Goal: Complete application form

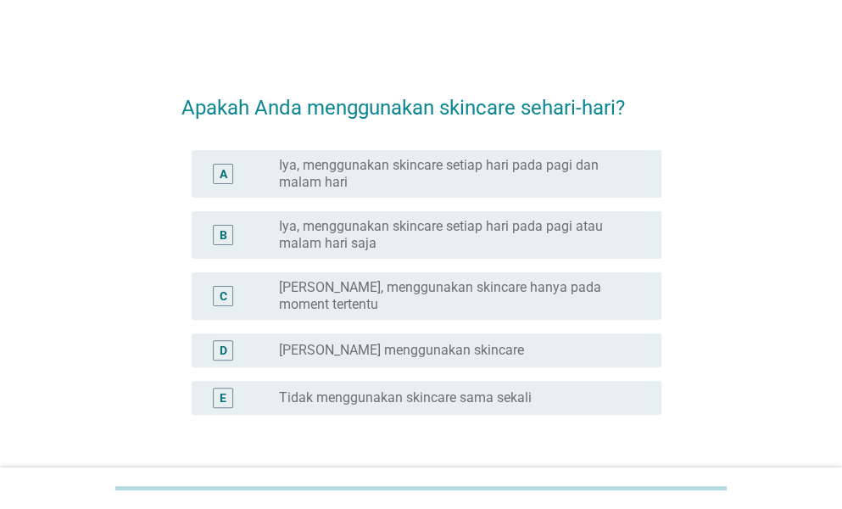
click at [515, 186] on label "Iya, menggunakan skincare setiap hari pada pagi dan malam hari" at bounding box center [456, 174] width 355 height 34
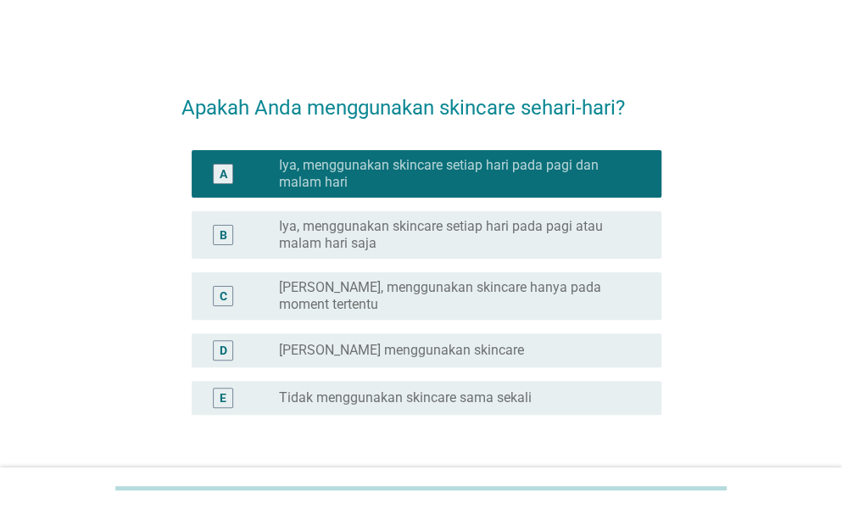
scroll to position [110, 0]
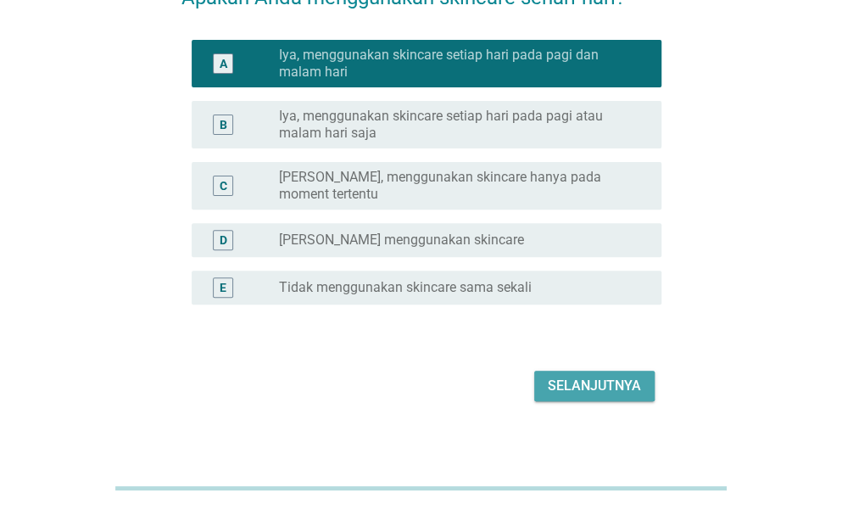
click at [590, 376] on div "Selanjutnya" at bounding box center [594, 386] width 93 height 20
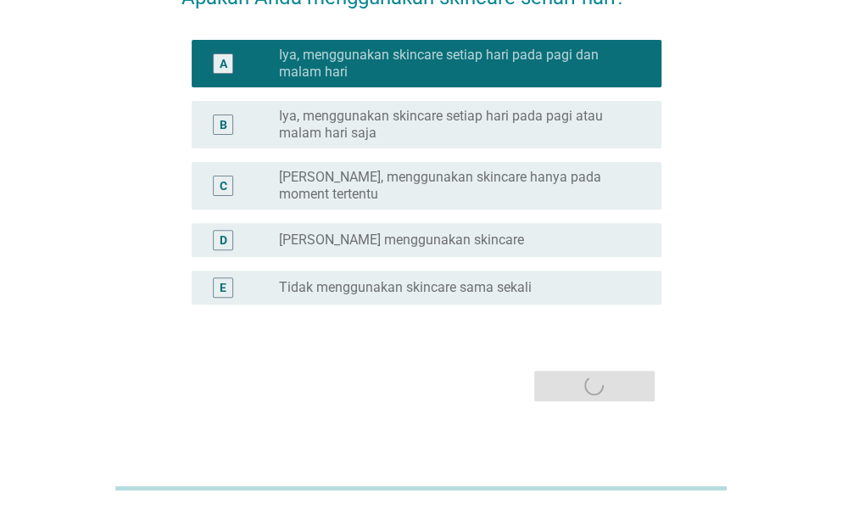
scroll to position [0, 0]
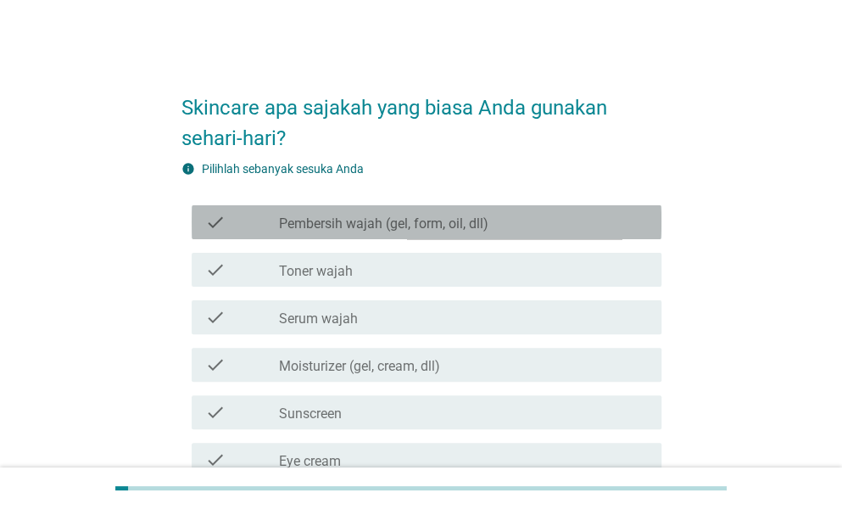
click at [429, 227] on label "Pembersih wajah (gel, form, oil, dll)" at bounding box center [383, 223] width 209 height 17
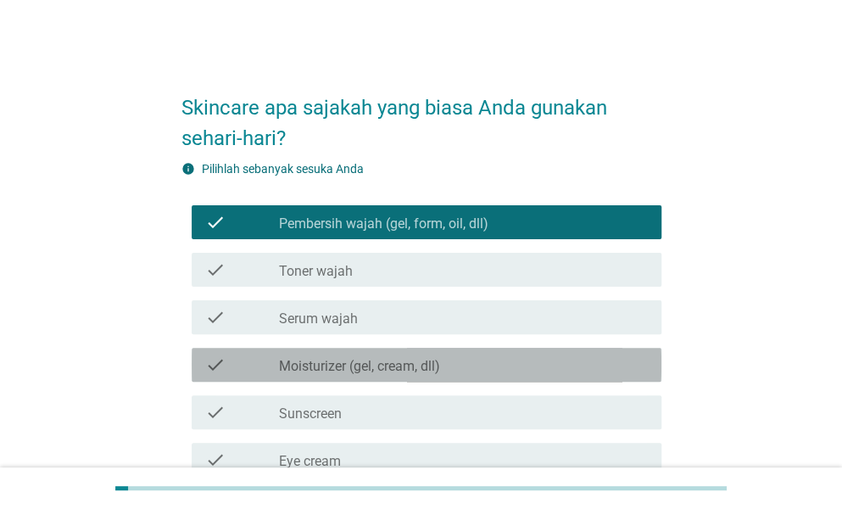
click at [463, 369] on div "check_box_outline_blank Moisturizer (gel, cream, dll)" at bounding box center [463, 364] width 369 height 20
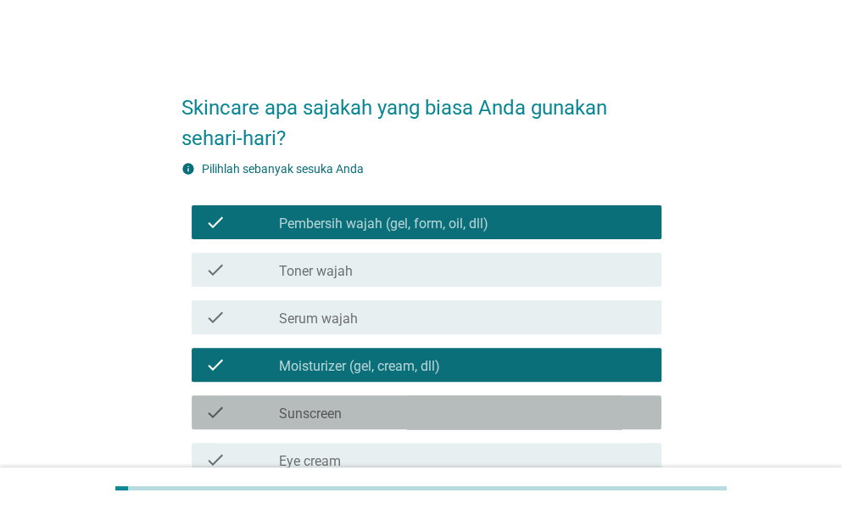
click at [441, 409] on div "check_box_outline_blank Sunscreen" at bounding box center [463, 412] width 369 height 20
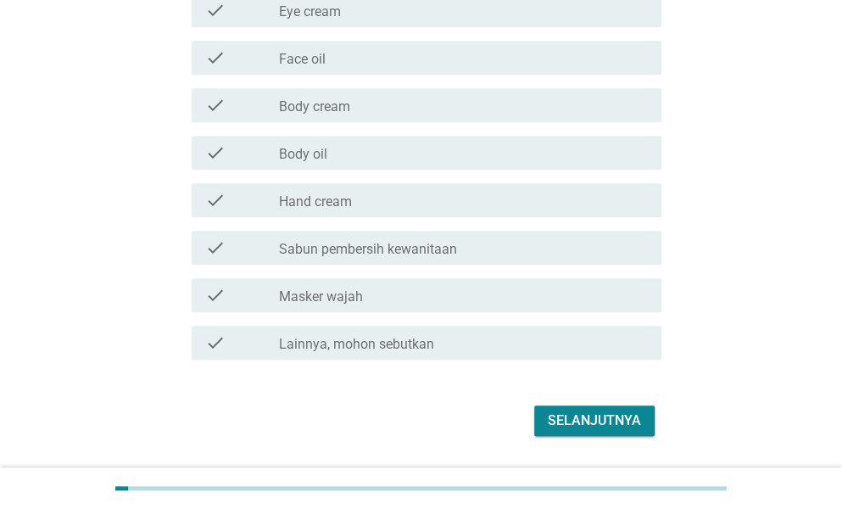
scroll to position [451, 0]
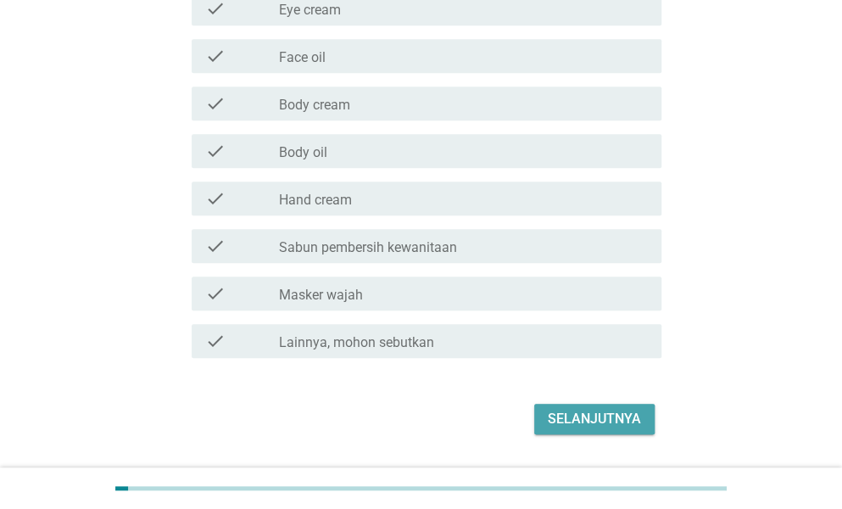
click at [595, 420] on div "Selanjutnya" at bounding box center [594, 419] width 93 height 20
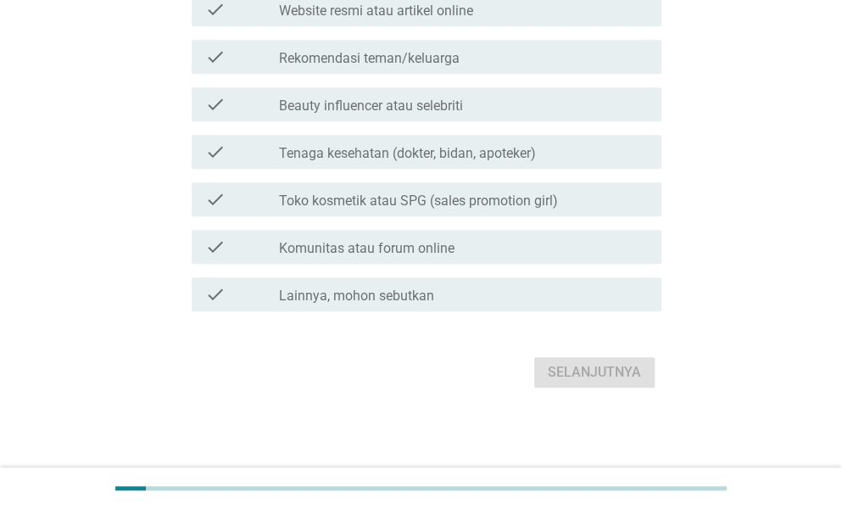
scroll to position [0, 0]
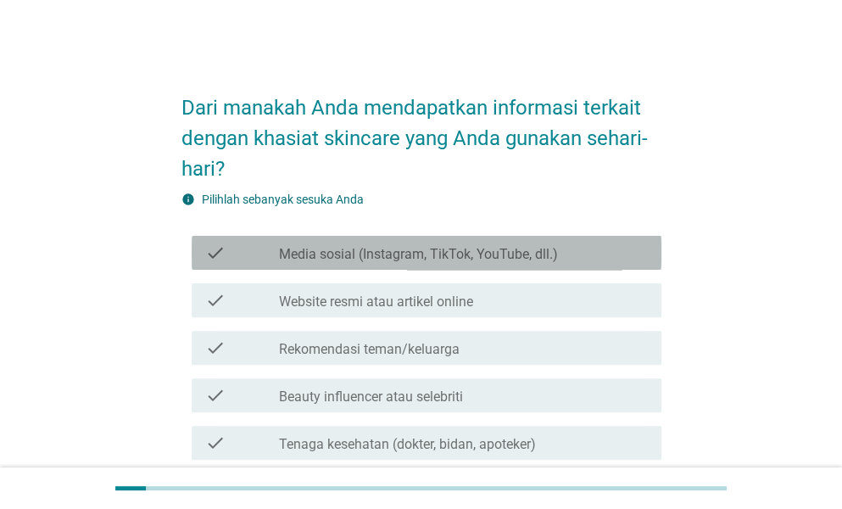
click at [369, 250] on label "Media sosial (Instagram, TikTok, YouTube, dll.)" at bounding box center [418, 254] width 279 height 17
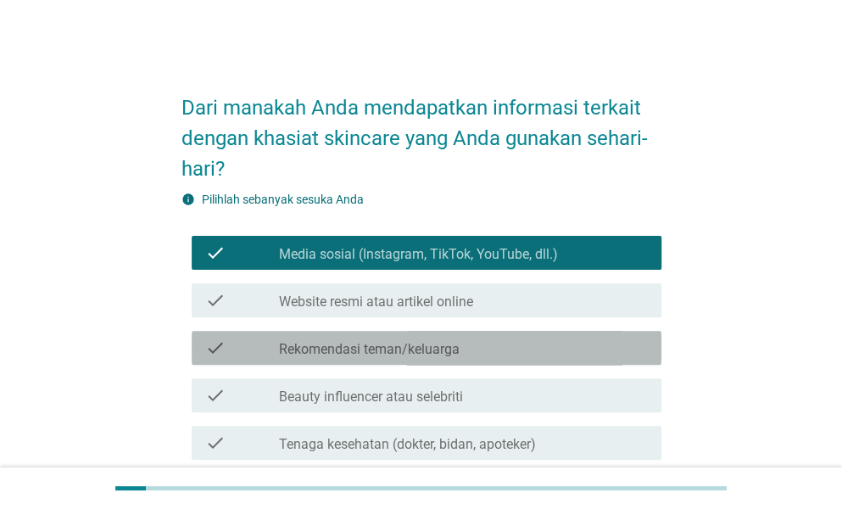
click at [520, 343] on div "check_box_outline_blank Rekomendasi teman/keluarga" at bounding box center [463, 347] width 369 height 20
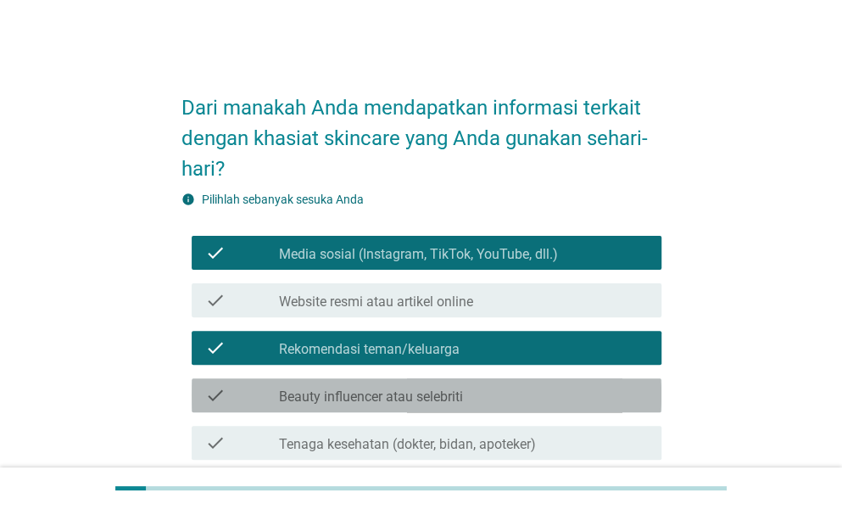
click at [412, 396] on label "Beauty influencer atau selebriti" at bounding box center [371, 396] width 184 height 17
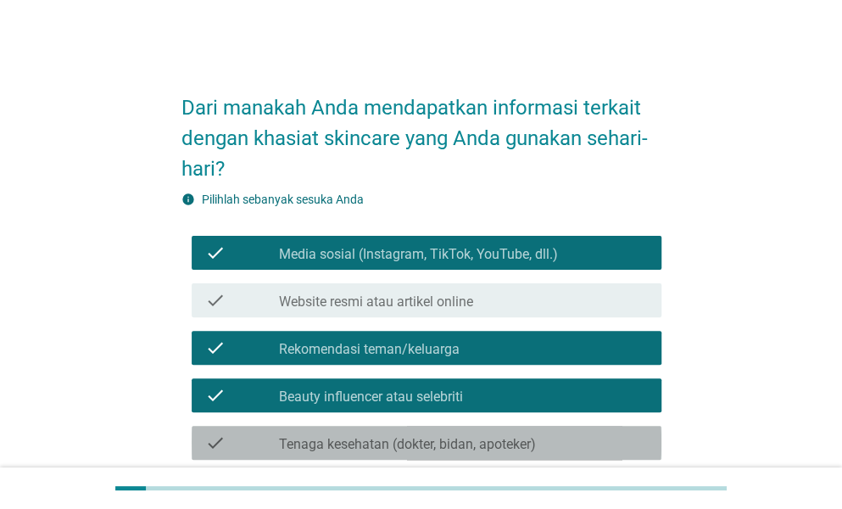
click at [491, 442] on label "Tenaga kesehatan (dokter, bidan, apoteker)" at bounding box center [407, 444] width 257 height 17
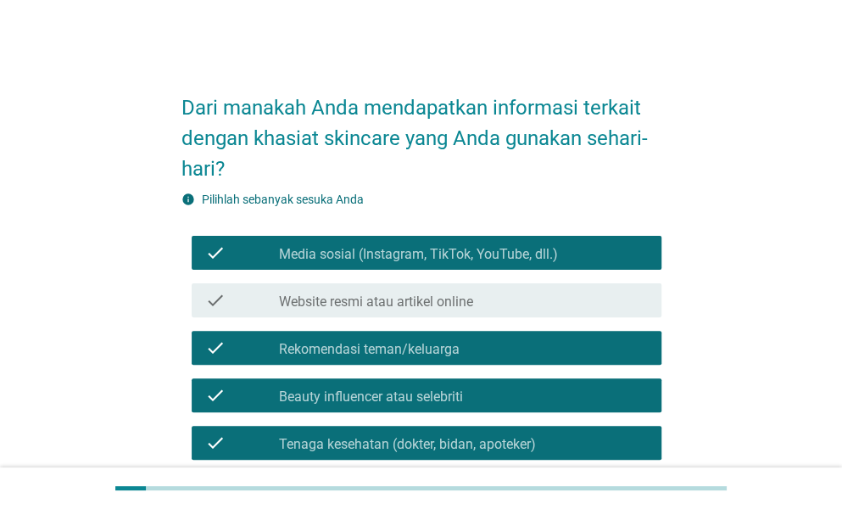
scroll to position [291, 0]
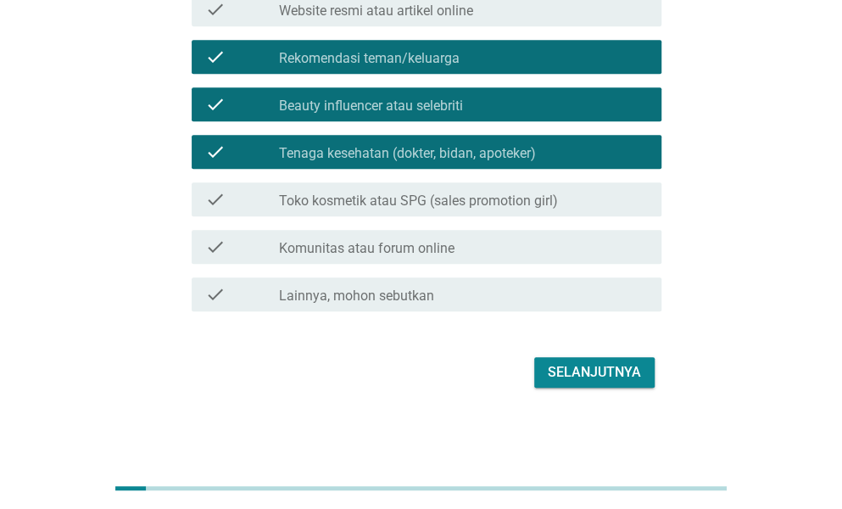
click at [627, 376] on div "Selanjutnya" at bounding box center [594, 372] width 93 height 20
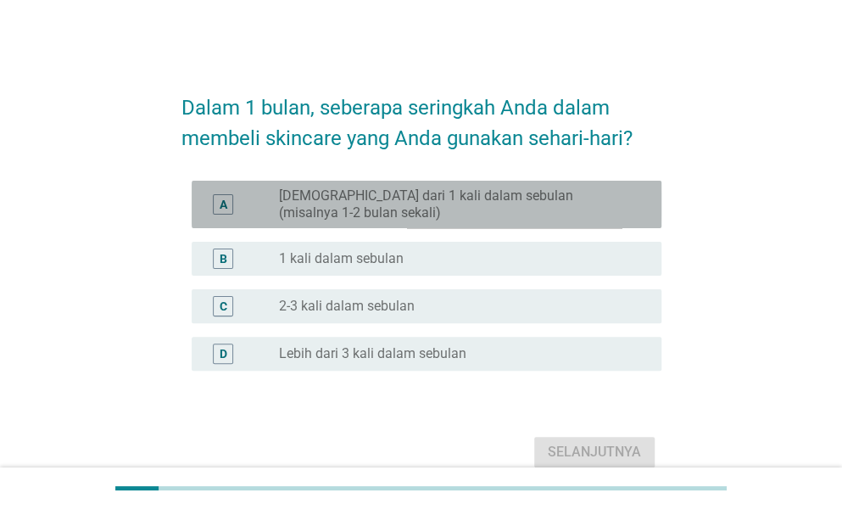
click at [358, 201] on label "[DEMOGRAPHIC_DATA] dari 1 kali dalam sebulan (misalnya 1-2 bulan sekali)" at bounding box center [456, 204] width 355 height 34
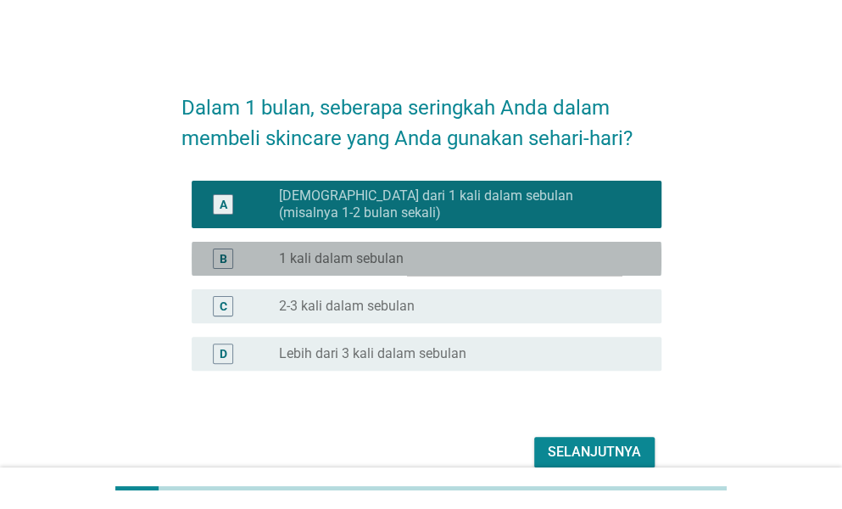
click at [363, 271] on div "B radio_button_unchecked 1 kali dalam sebulan" at bounding box center [427, 259] width 470 height 34
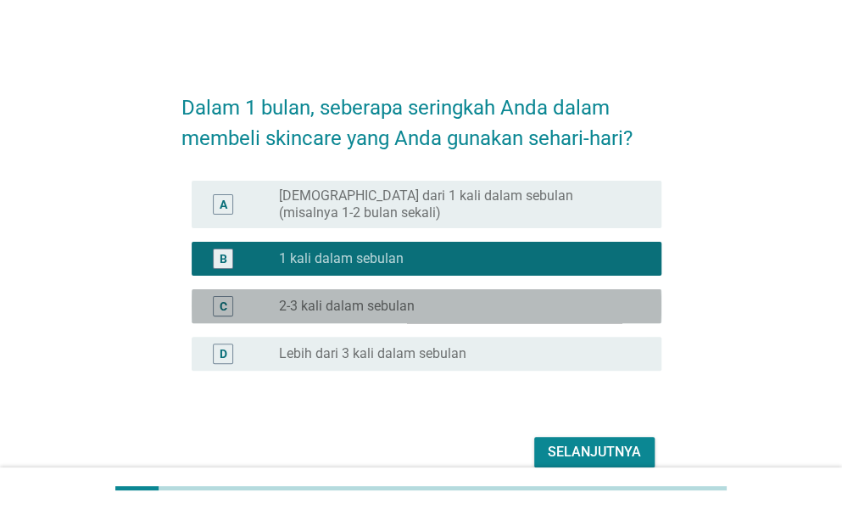
click at [373, 291] on div "C radio_button_unchecked 2-3 kali dalam sebulan" at bounding box center [427, 306] width 470 height 34
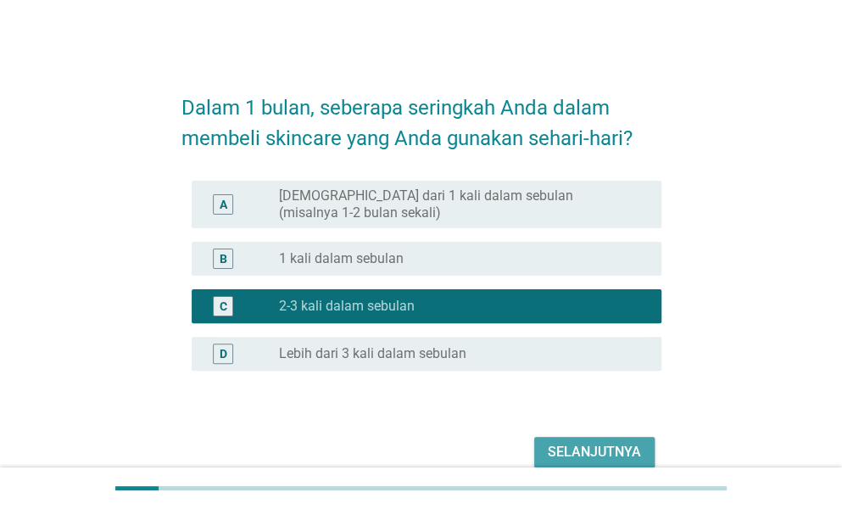
click at [588, 459] on div "Selanjutnya" at bounding box center [594, 452] width 93 height 20
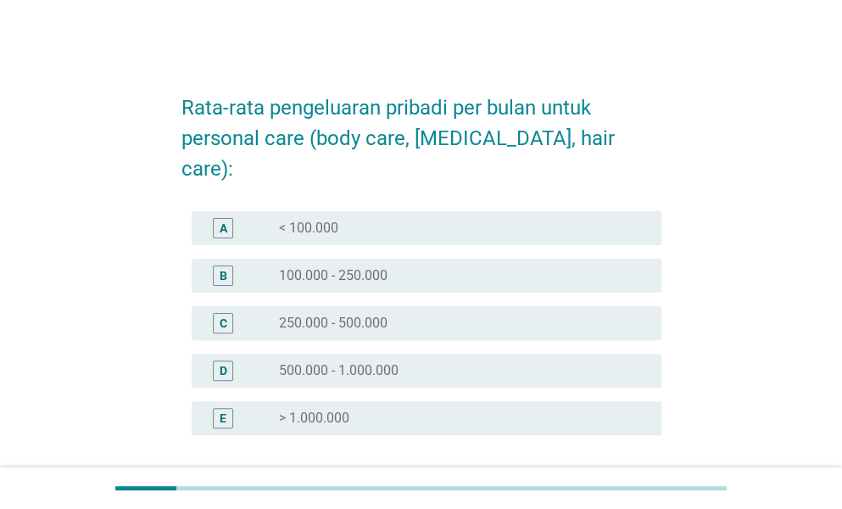
click at [337, 267] on label "100.000 - 250.000" at bounding box center [333, 275] width 109 height 17
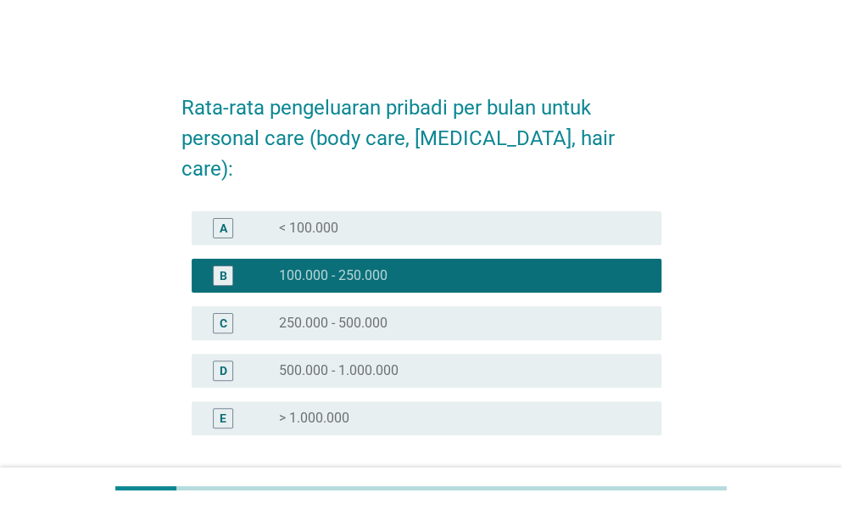
scroll to position [114, 0]
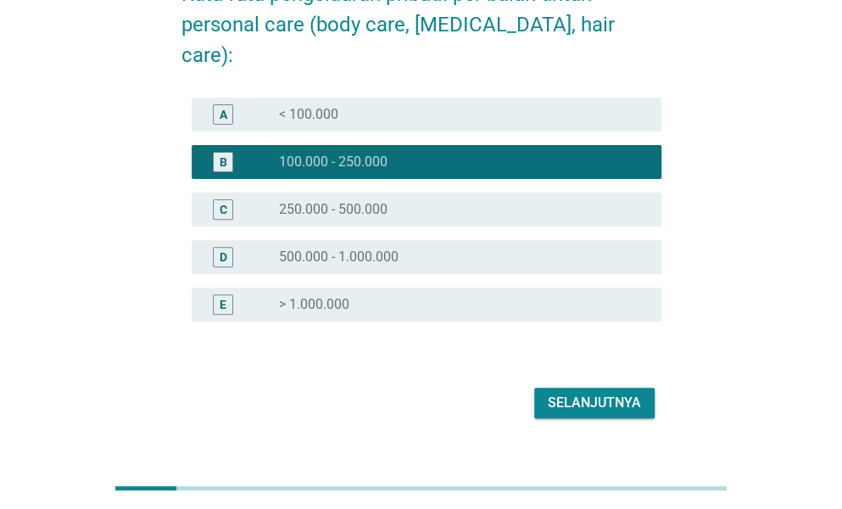
drag, startPoint x: 587, startPoint y: 389, endPoint x: 597, endPoint y: 370, distance: 20.9
click at [597, 382] on div "Selanjutnya" at bounding box center [421, 402] width 480 height 41
click at [597, 392] on div "Selanjutnya" at bounding box center [594, 402] width 93 height 20
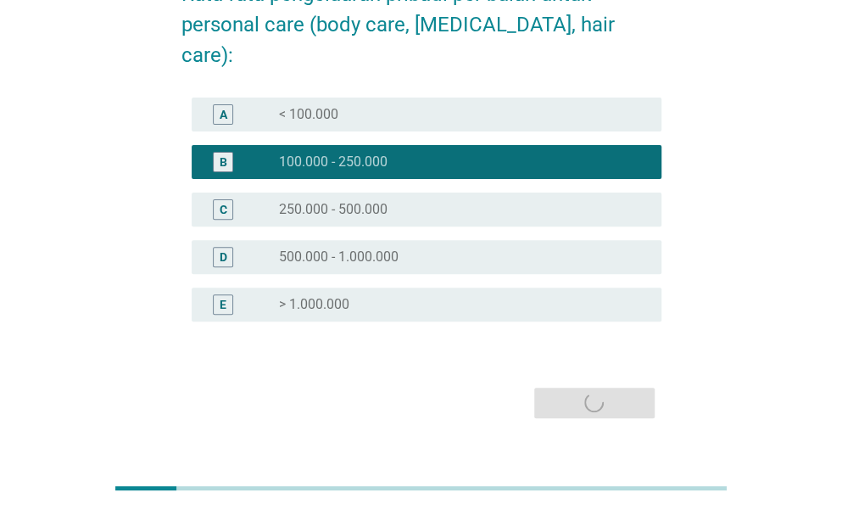
scroll to position [0, 0]
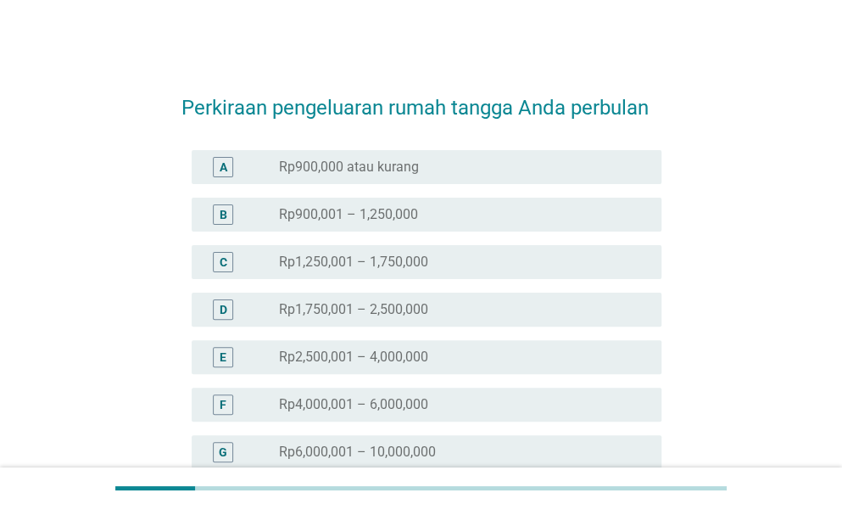
click at [437, 272] on div "C radio_button_unchecked Rp1,250,001 – 1,750,000" at bounding box center [427, 262] width 470 height 34
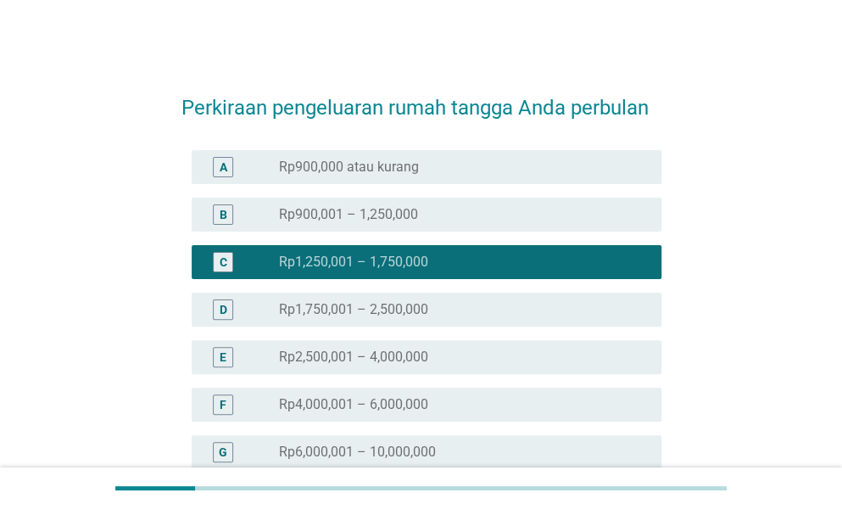
scroll to position [225, 0]
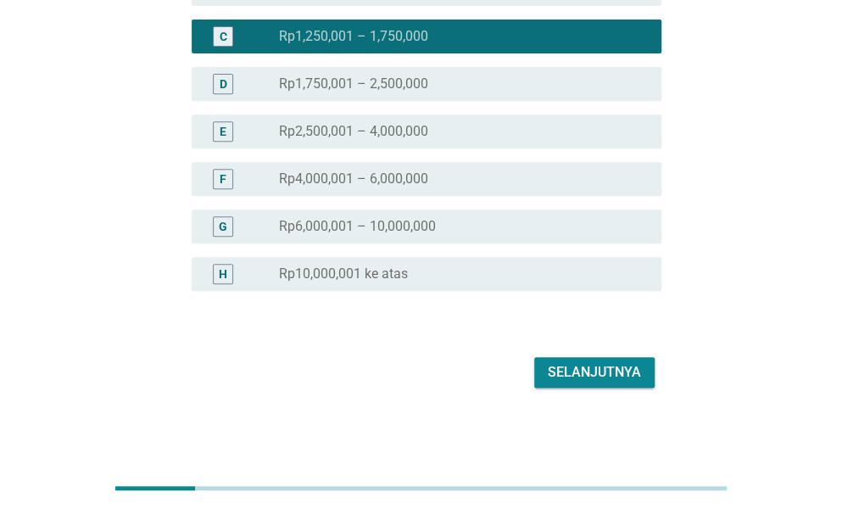
click at [617, 392] on div "Perkiraan pengeluaran rumah tangga Anda perbulan A radio_button_unchecked Rp900…" at bounding box center [421, 121] width 507 height 570
click at [610, 382] on button "Selanjutnya" at bounding box center [594, 372] width 120 height 31
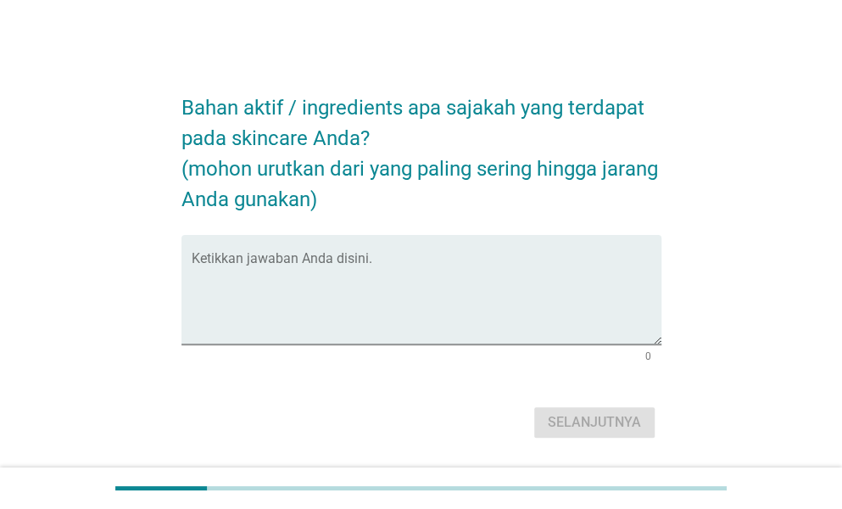
click at [376, 231] on form "Bahan aktif / ingredients apa sajakah yang terdapat pada skincare Anda? (mohon …" at bounding box center [421, 258] width 480 height 367
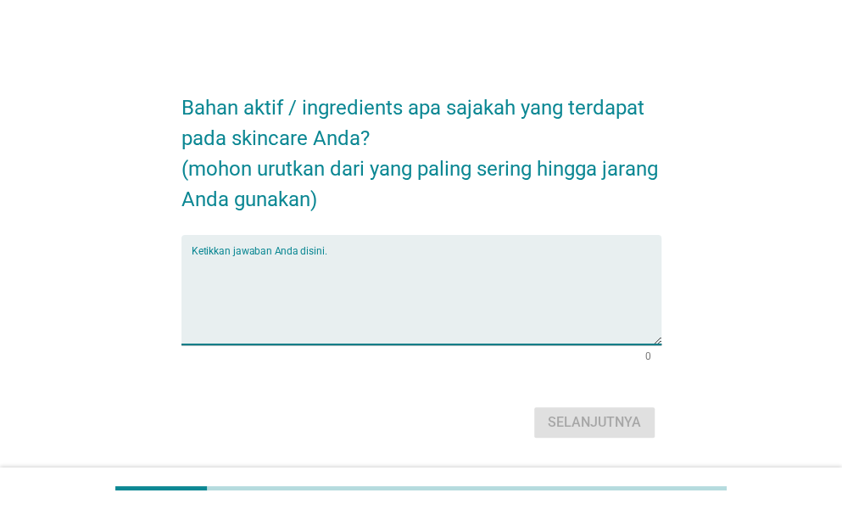
click at [387, 258] on textarea "Ketikkan jawaban Anda disini." at bounding box center [427, 299] width 470 height 89
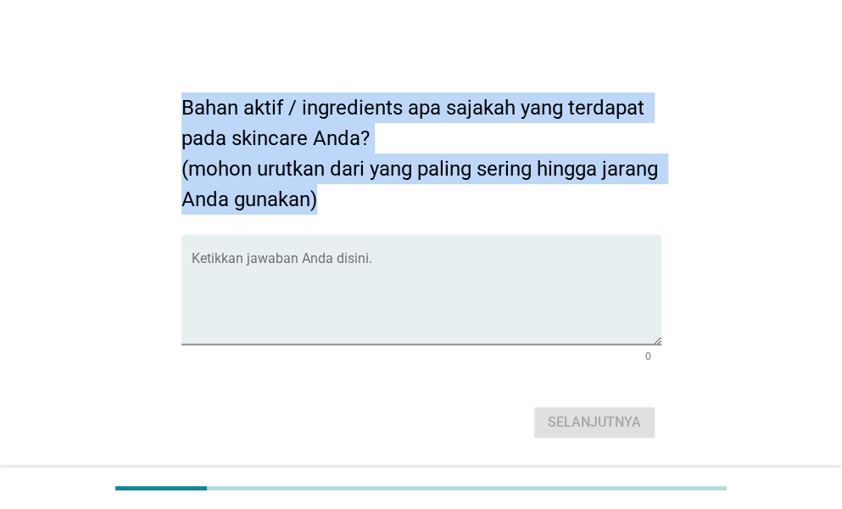
drag, startPoint x: 186, startPoint y: 104, endPoint x: 400, endPoint y: 207, distance: 237.7
click at [400, 207] on h2 "Bahan aktif / ingredients apa sajakah yang terdapat pada skincare Anda? (mohon …" at bounding box center [421, 144] width 480 height 139
drag, startPoint x: 183, startPoint y: 108, endPoint x: 398, endPoint y: 196, distance: 232.7
click at [398, 196] on h2 "Bahan aktif / ingredients apa sajakah yang terdapat pada skincare Anda? (mohon …" at bounding box center [421, 144] width 480 height 139
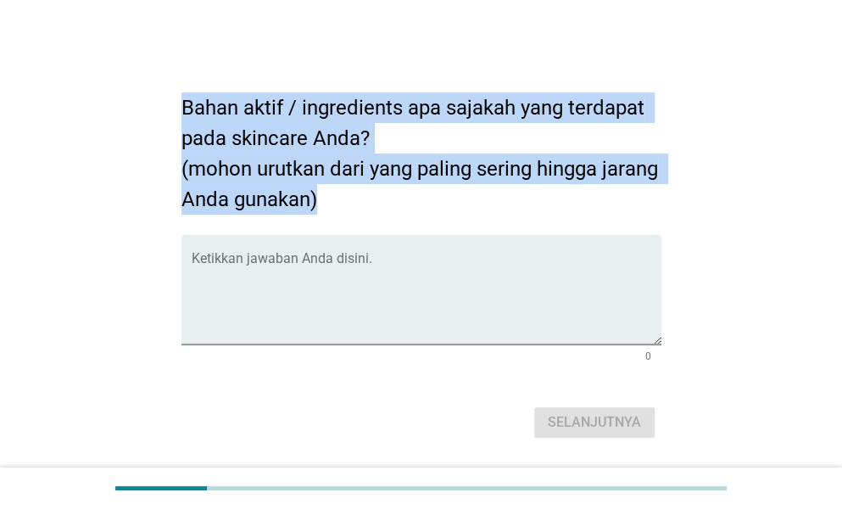
copy h2 "Bahan aktif / ingredients apa sajakah yang terdapat pada skincare Anda? (mohon …"
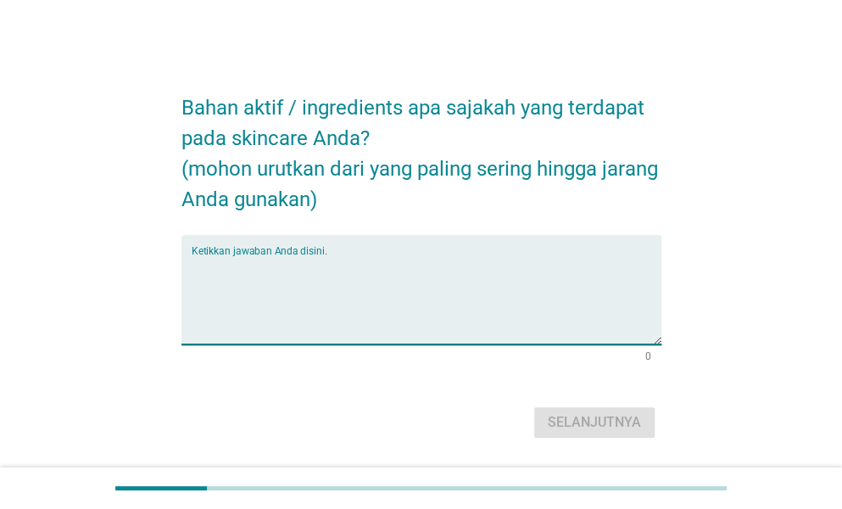
click at [348, 286] on textarea "Ketikkan jawaban Anda disini." at bounding box center [427, 299] width 470 height 89
paste textarea "[MEDICAL_DATA] – sering dipakai untuk mencerahkan kulit dan mengontrol minyak. …"
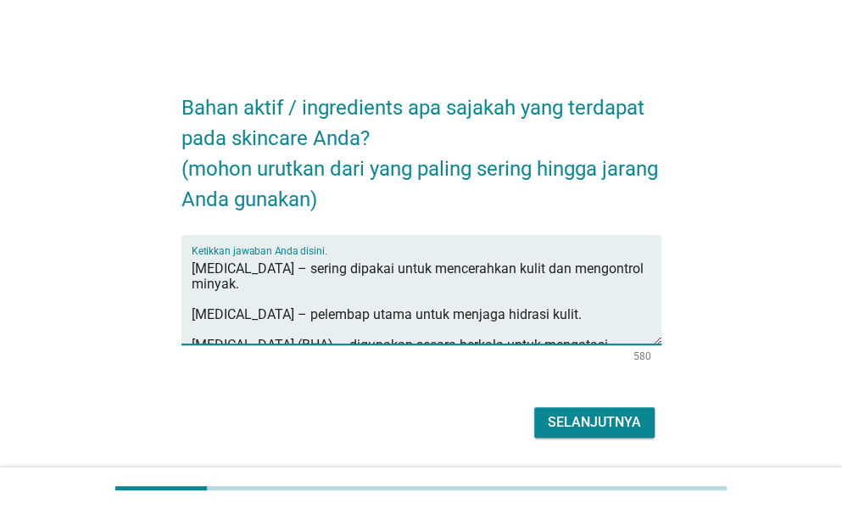
type textarea "[MEDICAL_DATA] – sering dipakai untuk mencerahkan kulit dan mengontrol minyak. …"
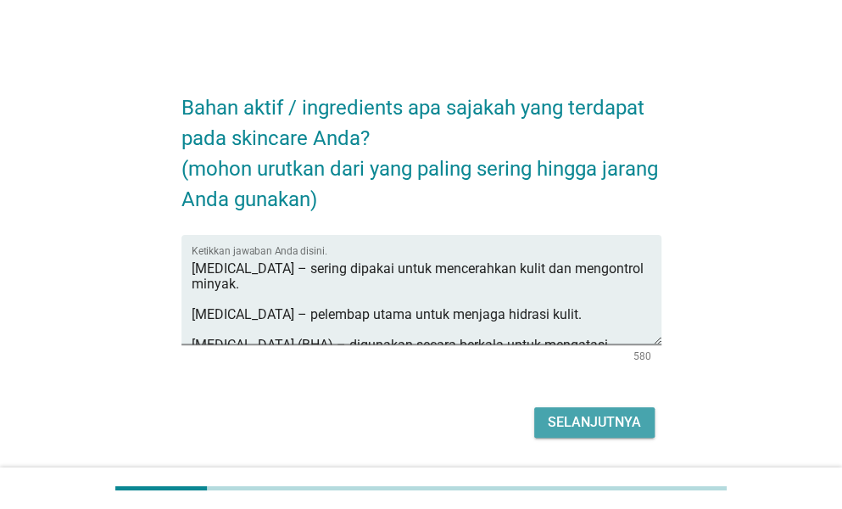
click at [589, 416] on div "Selanjutnya" at bounding box center [594, 422] width 93 height 20
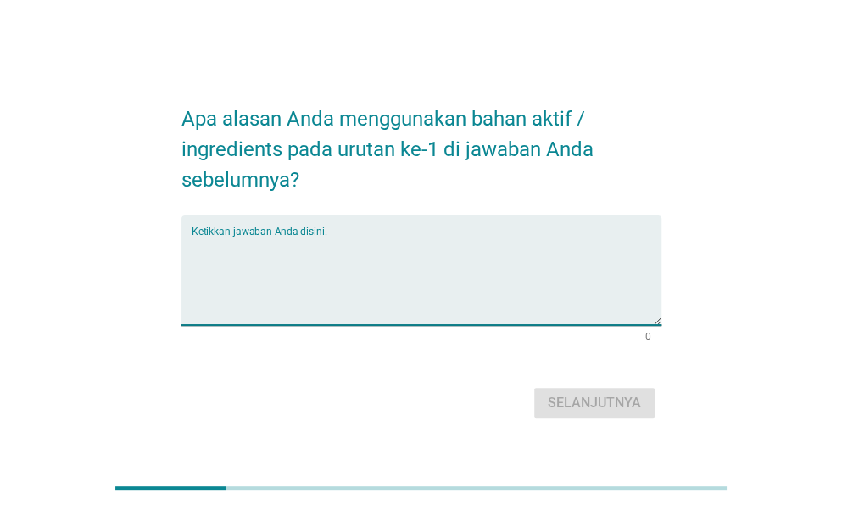
click at [383, 279] on textarea "Ketikkan jawaban Anda disini." at bounding box center [427, 280] width 470 height 89
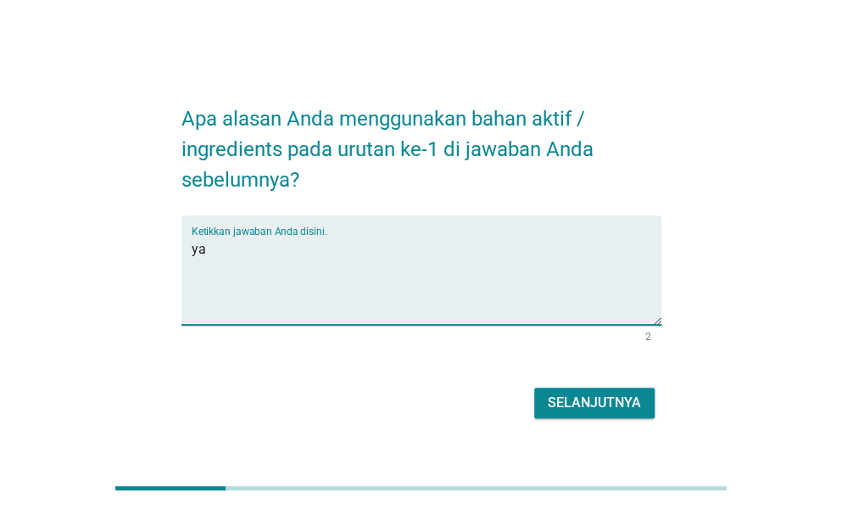
type textarea "ya"
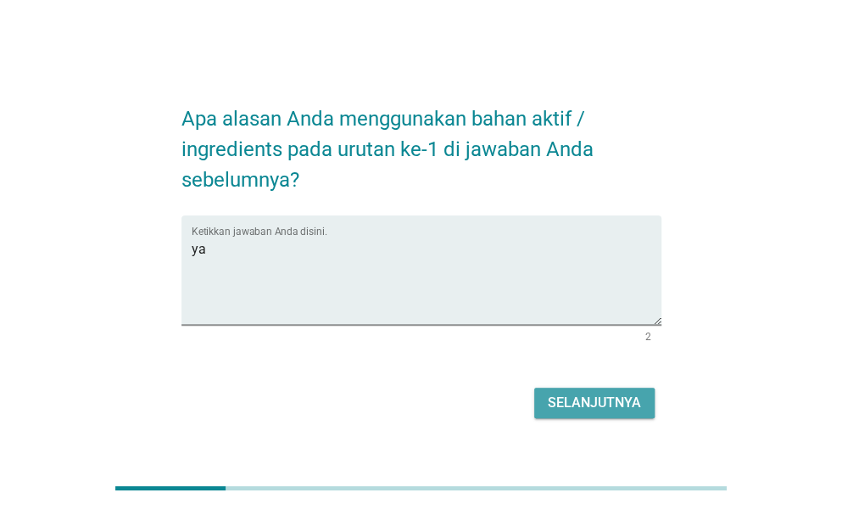
click at [607, 403] on div "Selanjutnya" at bounding box center [594, 402] width 93 height 20
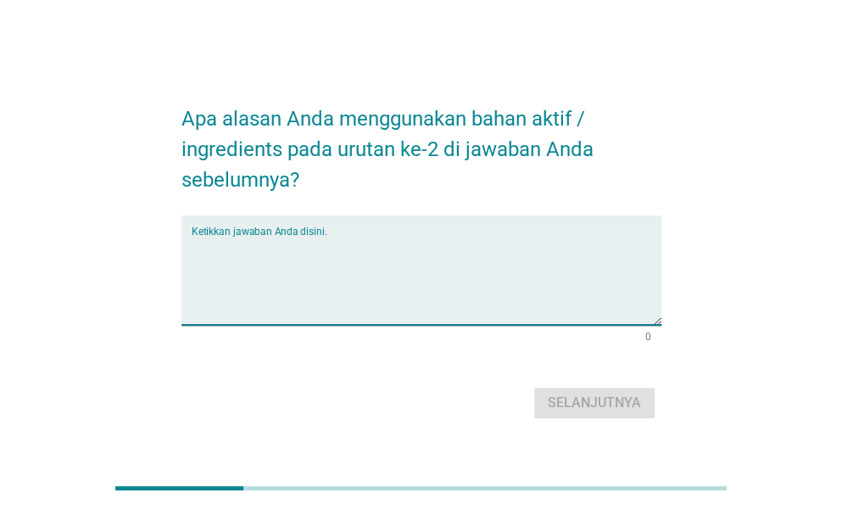
click at [362, 267] on textarea "Ketikkan jawaban Anda disini." at bounding box center [427, 280] width 470 height 89
type textarea "t"
type textarea "u"
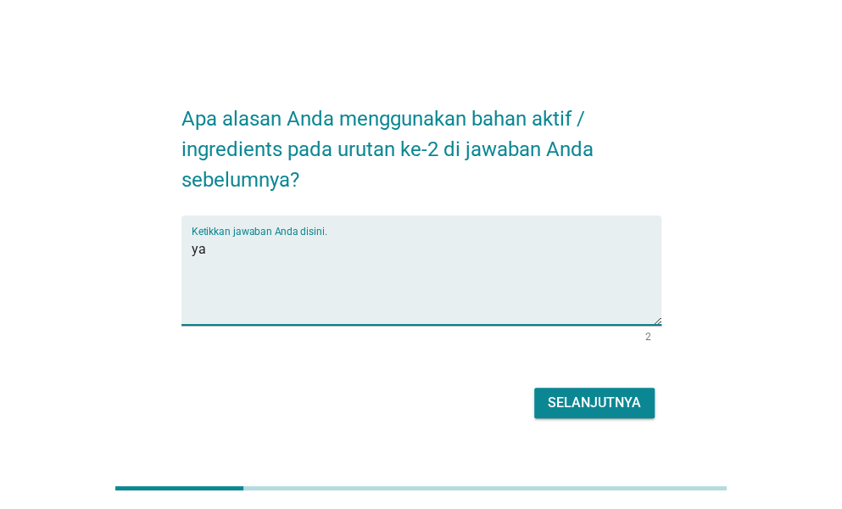
type textarea "y"
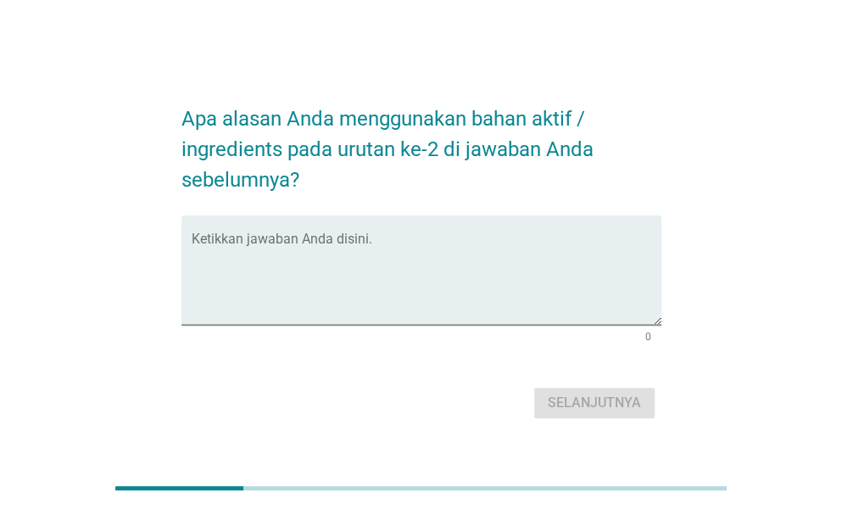
click at [317, 176] on h2 "Apa alasan Anda menggunakan bahan aktif / ingredients pada urutan ke-2 di jawab…" at bounding box center [421, 140] width 480 height 109
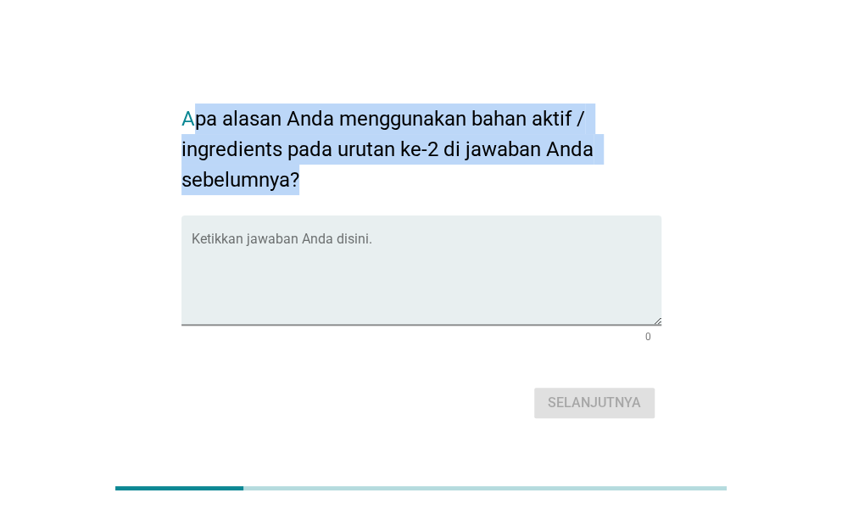
drag, startPoint x: 191, startPoint y: 125, endPoint x: 326, endPoint y: 203, distance: 155.3
click at [326, 203] on form "Apa alasan Anda menggunakan bahan aktif / ingredients pada urutan ke-2 di jawab…" at bounding box center [421, 254] width 480 height 337
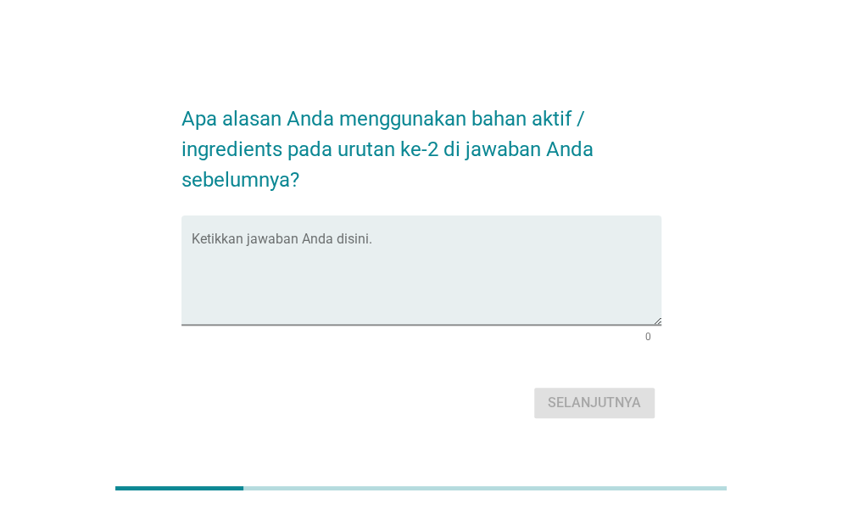
click at [326, 203] on form "Apa alasan Anda menggunakan bahan aktif / ingredients pada urutan ke-2 di jawab…" at bounding box center [421, 254] width 480 height 337
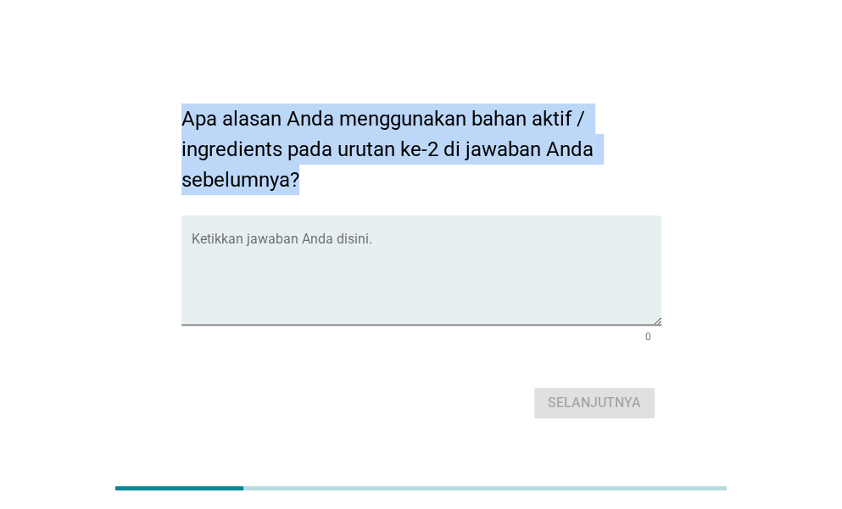
drag, startPoint x: 182, startPoint y: 114, endPoint x: 342, endPoint y: 191, distance: 177.5
click at [342, 191] on h2 "Apa alasan Anda menggunakan bahan aktif / ingredients pada urutan ke-2 di jawab…" at bounding box center [421, 140] width 480 height 109
copy h2 "Apa alasan Anda menggunakan bahan aktif / ingredients pada urutan ke-2 di jawab…"
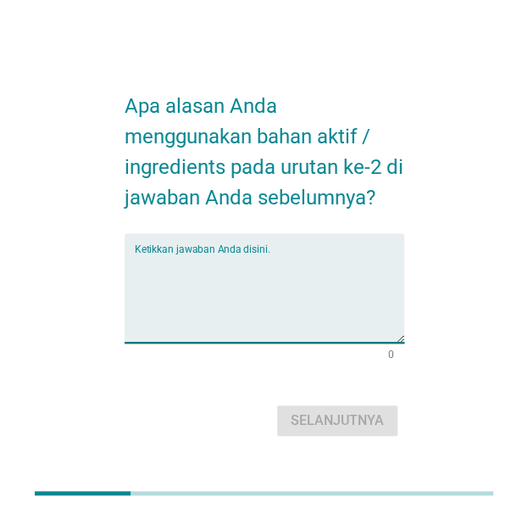
click at [344, 284] on textarea "Ketikkan jawaban Anda disini." at bounding box center [270, 297] width 270 height 89
paste textarea "Karena berfungsi melembapkan dan menjaga hidrasi kulit sehingga kulit terasa le…"
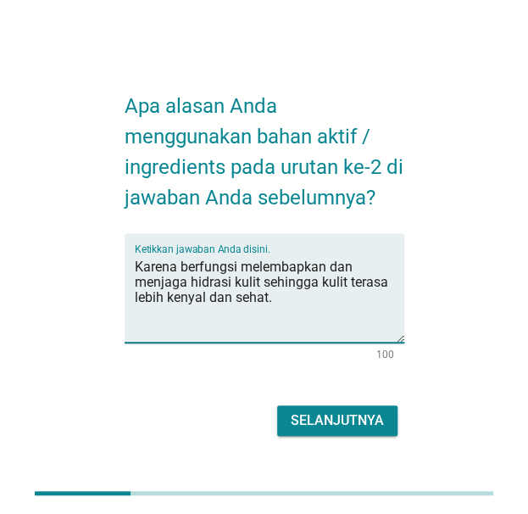
type textarea "Karena berfungsi melembapkan dan menjaga hidrasi kulit sehingga kulit terasa le…"
click at [362, 412] on div "Selanjutnya" at bounding box center [337, 420] width 93 height 20
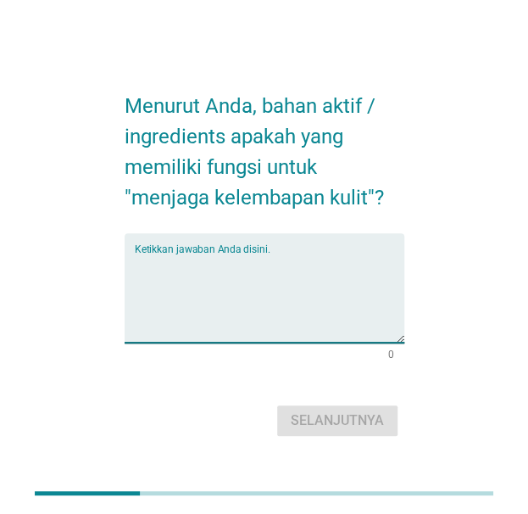
click at [253, 269] on textarea "Ketikkan jawaban Anda disini." at bounding box center [270, 297] width 270 height 89
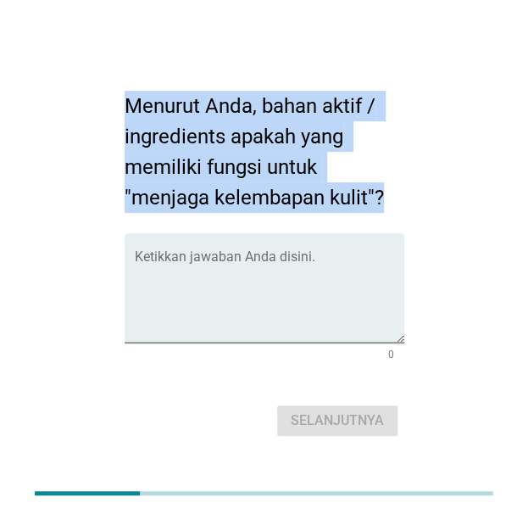
drag, startPoint x: 392, startPoint y: 203, endPoint x: 121, endPoint y: 103, distance: 288.0
click at [121, 103] on div "Menurut Anda, bahan aktif / ingredients apakah yang memiliki fungsi untuk "menj…" at bounding box center [264, 257] width 307 height 394
copy h2 "Menurut Anda, bahan aktif / ingredients apakah yang memiliki fungsi untuk "menj…"
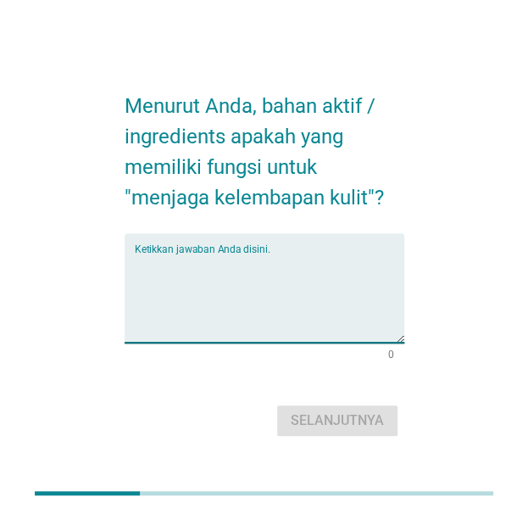
click at [312, 303] on textarea "Ketikkan jawaban Anda disini." at bounding box center [270, 297] width 270 height 89
click at [291, 287] on textarea "Ketikkan jawaban Anda disini." at bounding box center [270, 297] width 270 height 89
paste textarea "[MEDICAL_DATA] → menarik dan mengikat air di kulit sehingga tetap terhidrasi. […"
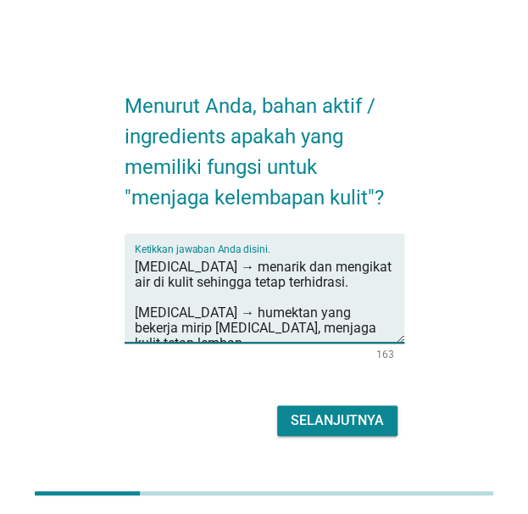
scroll to position [25, 0]
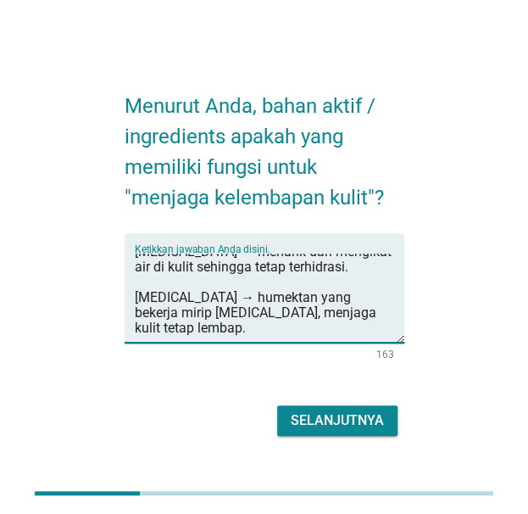
click at [291, 287] on textarea "[MEDICAL_DATA] → menarik dan mengikat air di kulit sehingga tetap terhidrasi. […" at bounding box center [270, 297] width 270 height 89
type textarea "[MEDICAL_DATA] → menarik dan mengikat air di kulit sehingga tetap terhidrasi. […"
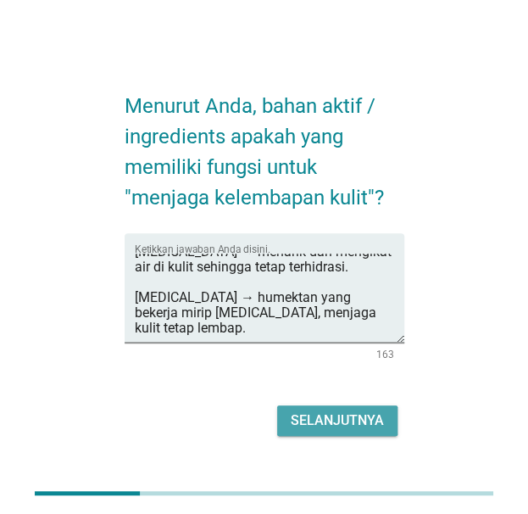
click at [338, 408] on button "Selanjutnya" at bounding box center [337, 420] width 120 height 31
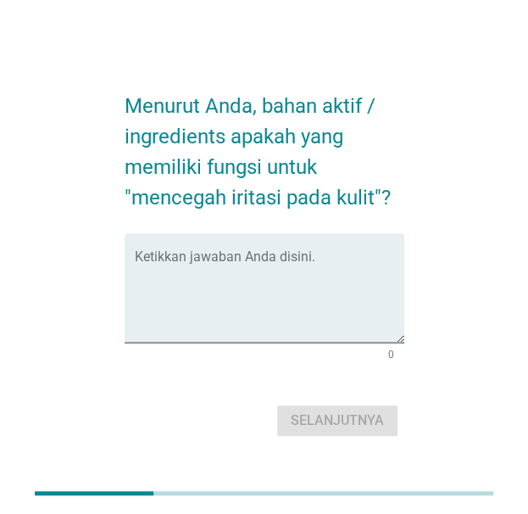
scroll to position [0, 0]
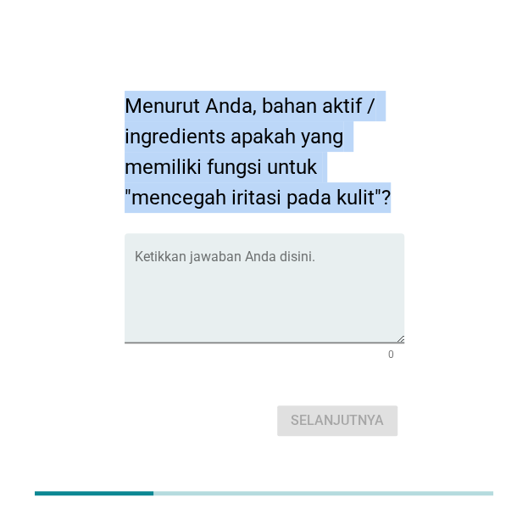
drag, startPoint x: 424, startPoint y: 206, endPoint x: 125, endPoint y: 103, distance: 316.6
click at [125, 103] on div "Menurut Anda, bahan aktif / ingredients apakah yang memiliki fungsi untuk "menc…" at bounding box center [264, 257] width 460 height 394
copy h2 "Menurut Anda, bahan aktif / ingredients apakah yang memiliki fungsi untuk "menc…"
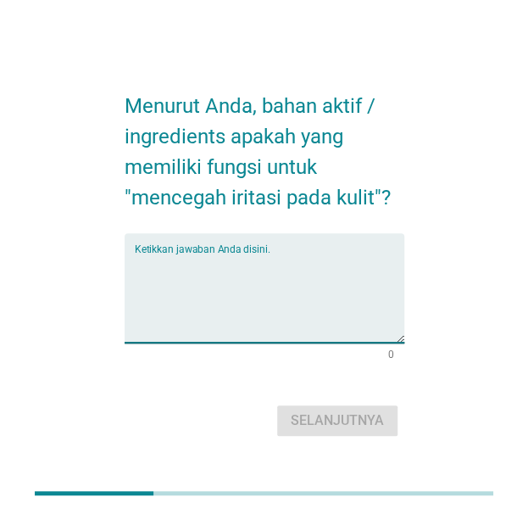
click at [286, 289] on textarea "Ketikkan jawaban Anda disini." at bounding box center [270, 297] width 270 height 89
paste textarea "Ceramide → menjaga lapisan pelindung kulit agar tidak mudah iritasi."
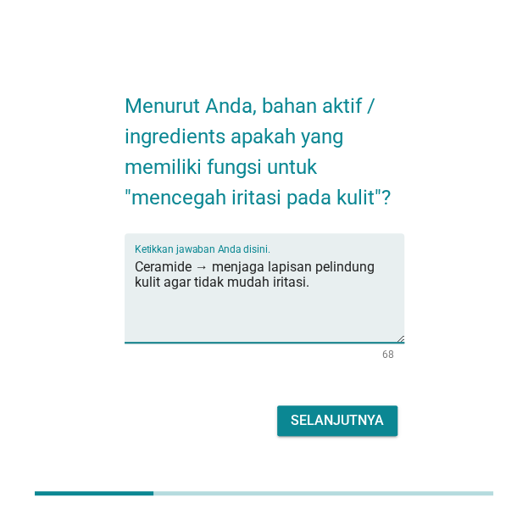
type textarea "Ceramide → menjaga lapisan pelindung kulit agar tidak mudah iritasi."
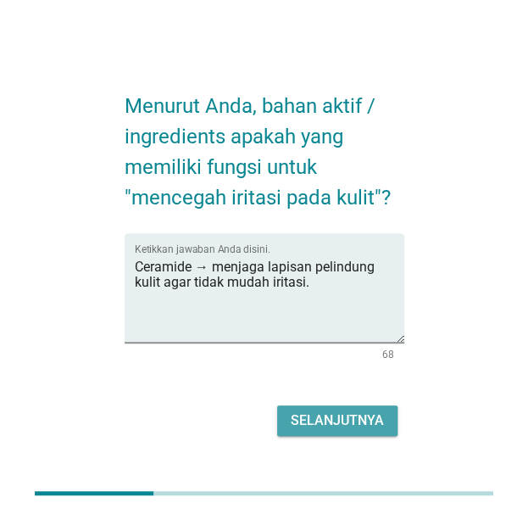
click at [346, 418] on div "Selanjutnya" at bounding box center [337, 420] width 93 height 20
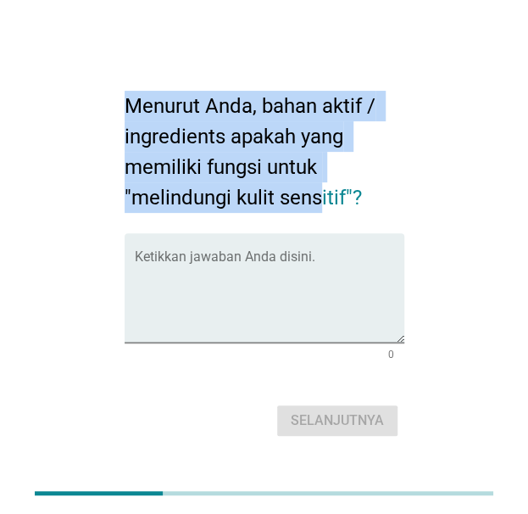
drag, startPoint x: 120, startPoint y: 109, endPoint x: 319, endPoint y: 183, distance: 211.9
click at [319, 183] on div "Menurut Anda, bahan aktif / ingredients apakah yang memiliki fungsi untuk "meli…" at bounding box center [264, 257] width 307 height 394
click at [344, 176] on h2 "Menurut Anda, bahan aktif / ingredients apakah yang memiliki fungsi untuk "meli…" at bounding box center [265, 143] width 280 height 139
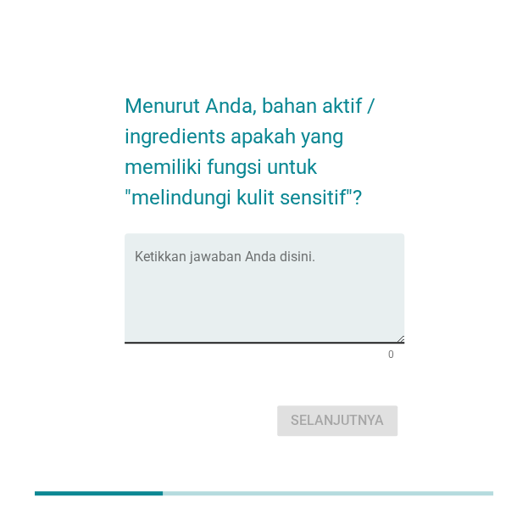
click at [327, 307] on textarea "Ketikkan jawaban Anda disini." at bounding box center [270, 297] width 270 height 89
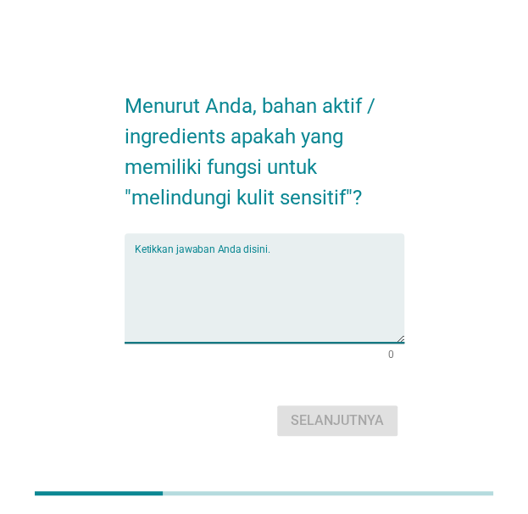
paste textarea "Aloe Vera → menyejukkan dan melembapkan kulit sensitif."
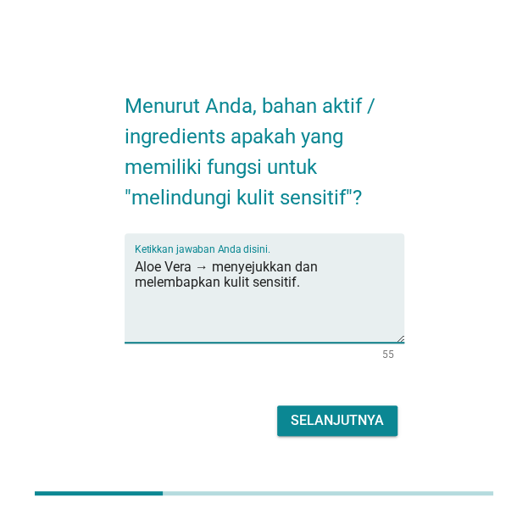
type textarea "Aloe Vera → menyejukkan dan melembapkan kulit sensitif."
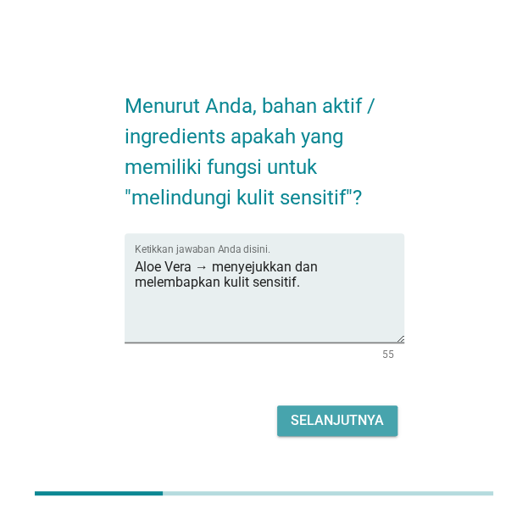
click at [321, 427] on div "Selanjutnya" at bounding box center [337, 420] width 93 height 20
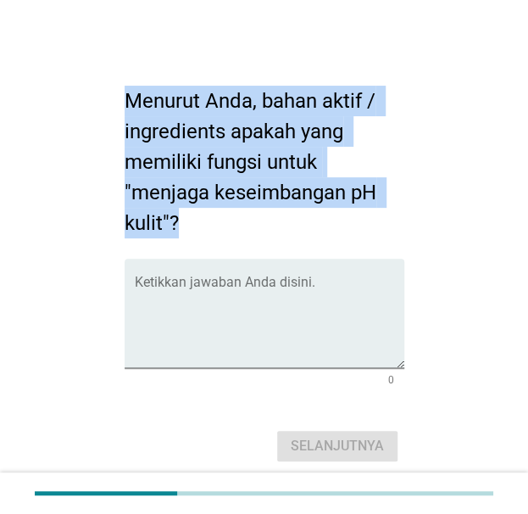
drag, startPoint x: 124, startPoint y: 97, endPoint x: 210, endPoint y: 232, distance: 160.1
click at [210, 232] on h2 "Menurut Anda, bahan aktif / ingredients apakah yang memiliki fungsi untuk "menj…" at bounding box center [265, 154] width 280 height 170
copy h2 "Menurut Anda, bahan aktif / ingredients apakah yang memiliki fungsi untuk "menj…"
click at [233, 270] on div "Ketikkan jawaban Anda disini." at bounding box center [270, 313] width 270 height 109
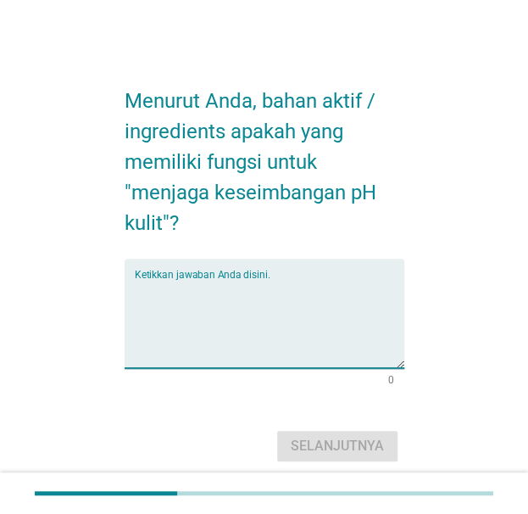
paste textarea "[MEDICAL_DATA] (AHA ringan) → membantu eksfoliasi lembut sekaligus menstabilkan…"
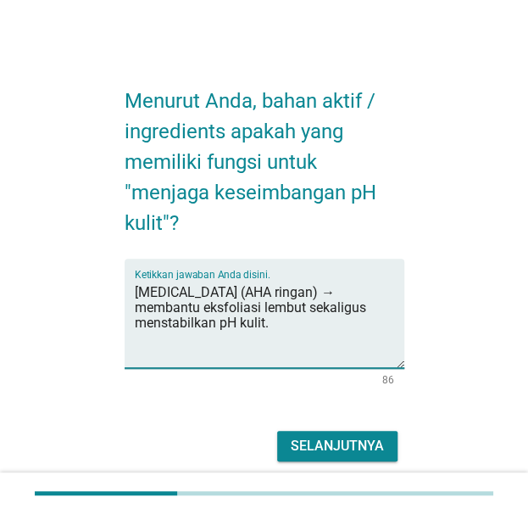
type textarea "[MEDICAL_DATA] (AHA ringan) → membantu eksfoliasi lembut sekaligus menstabilkan…"
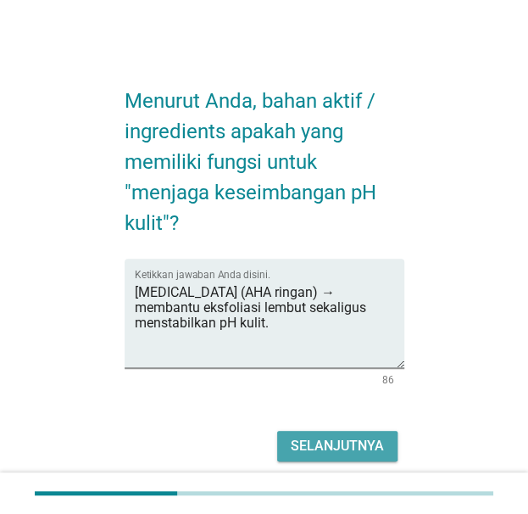
click at [353, 440] on div "Selanjutnya" at bounding box center [337, 446] width 93 height 20
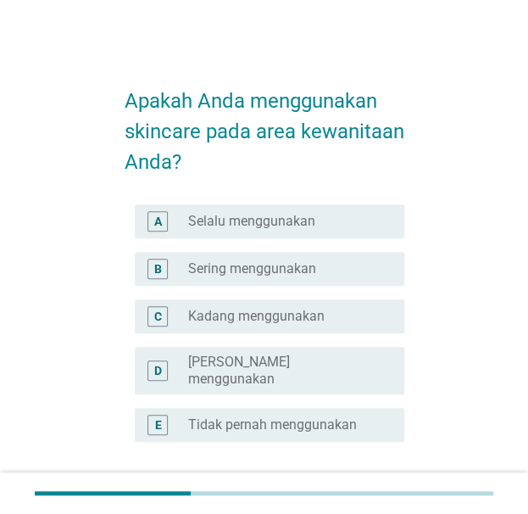
click at [272, 223] on label "Selalu menggunakan" at bounding box center [251, 221] width 127 height 17
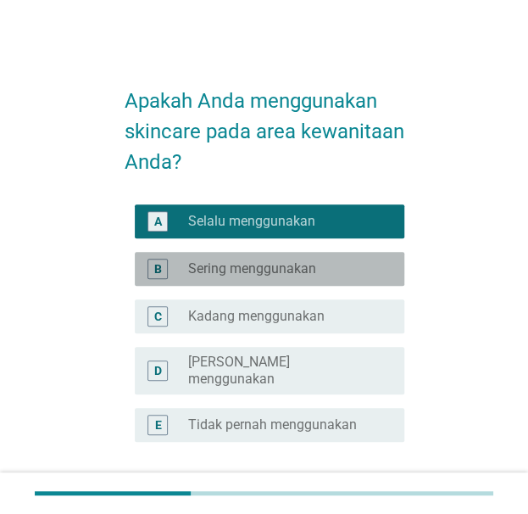
click at [278, 274] on label "Sering menggunakan" at bounding box center [252, 268] width 128 height 17
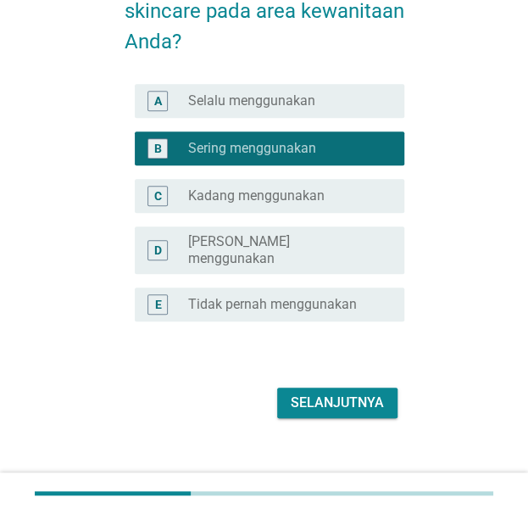
scroll to position [125, 0]
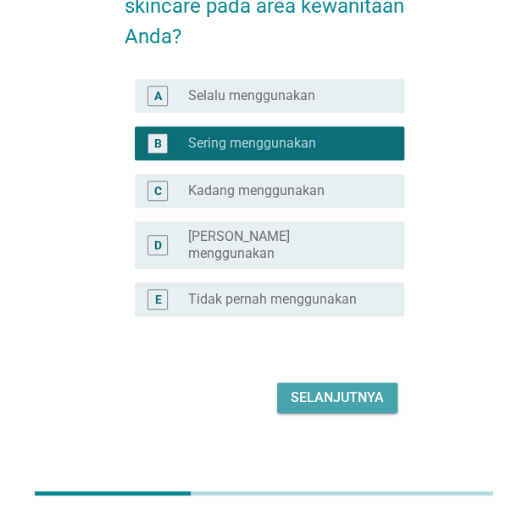
click at [283, 384] on button "Selanjutnya" at bounding box center [337, 397] width 120 height 31
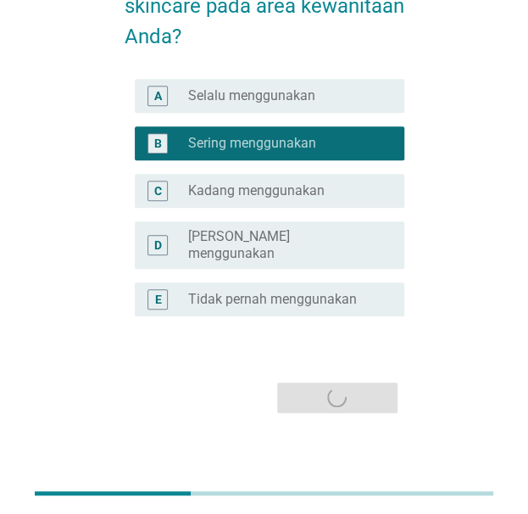
scroll to position [0, 0]
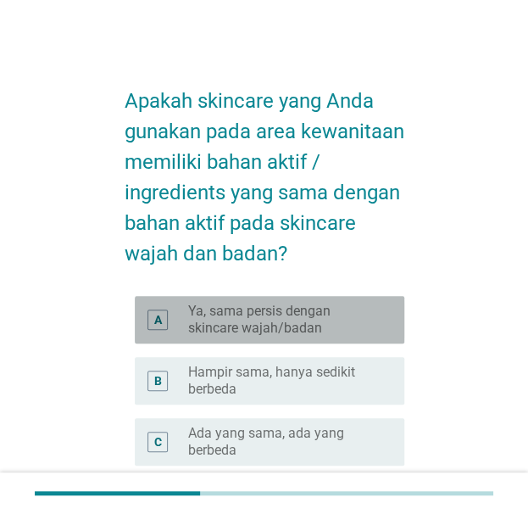
click at [248, 320] on label "Ya, sama persis dengan skincare wajah/badan" at bounding box center [282, 320] width 188 height 34
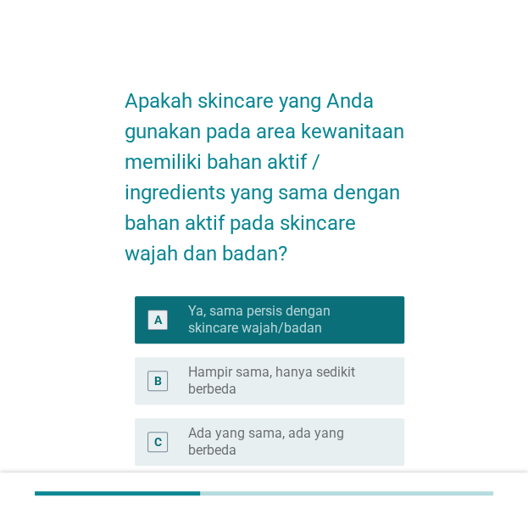
click at [338, 367] on label "Hampir sama, hanya sedikit berbeda" at bounding box center [282, 381] width 188 height 34
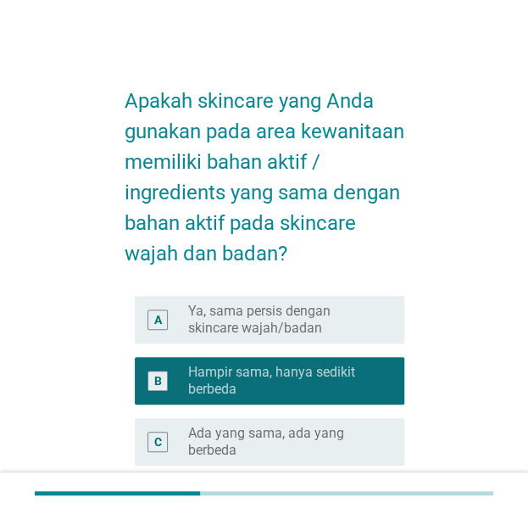
scroll to position [380, 0]
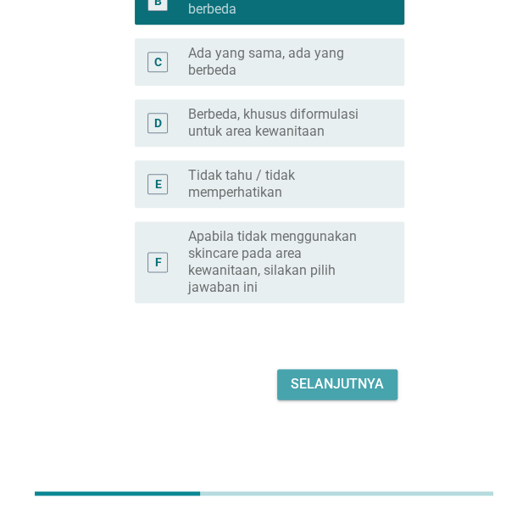
click at [365, 394] on button "Selanjutnya" at bounding box center [337, 384] width 120 height 31
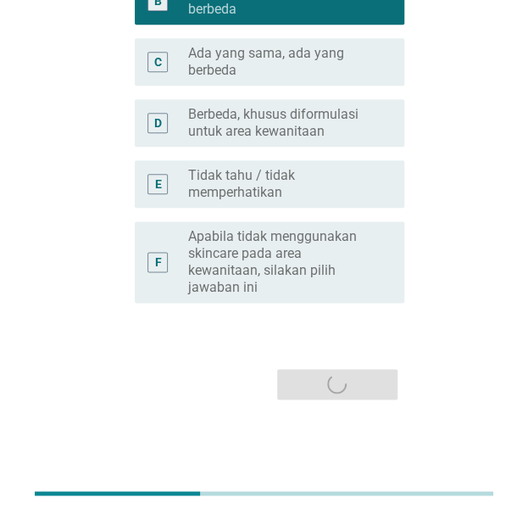
scroll to position [0, 0]
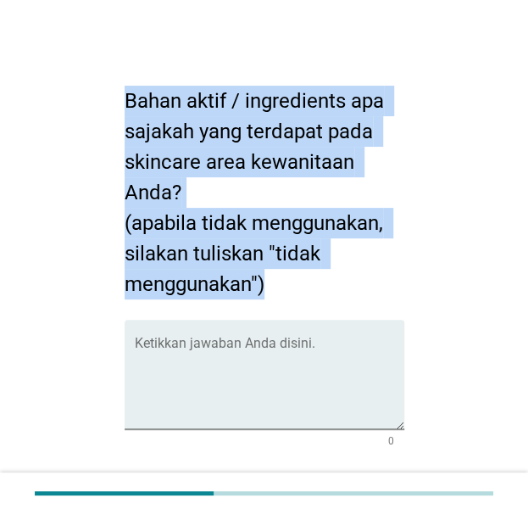
drag, startPoint x: 125, startPoint y: 106, endPoint x: 324, endPoint y: 284, distance: 266.5
click at [324, 284] on h2 "Bahan aktif / ingredients apa sajakah yang terdapat pada skincare area kewanita…" at bounding box center [265, 184] width 280 height 231
copy h2 "Bahan aktif / ingredients apa sajakah yang terdapat pada skincare area kewanita…"
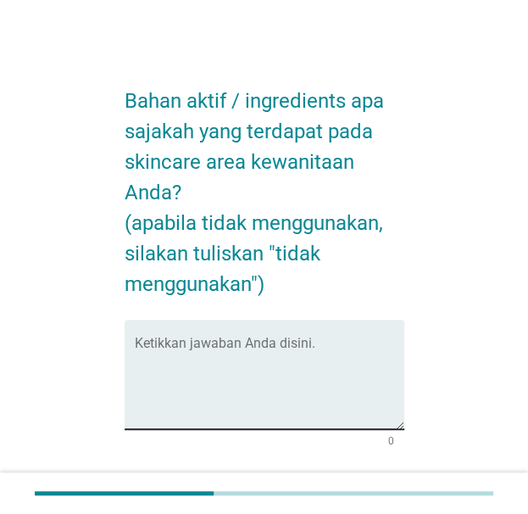
click at [355, 382] on textarea "Ketikkan jawaban Anda disini." at bounding box center [270, 384] width 270 height 89
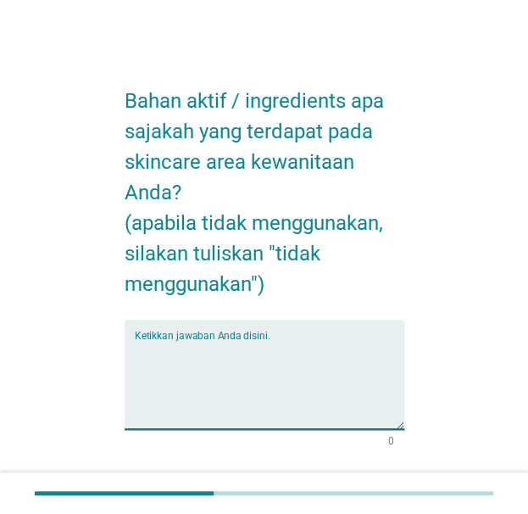
paste textarea "[MEDICAL_DATA] → menjaga keseimbangan pH. Aloe Vera Extract → memberikan kelemb…"
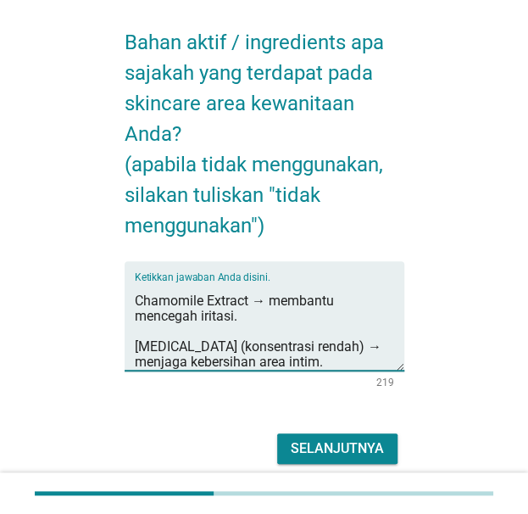
scroll to position [123, 0]
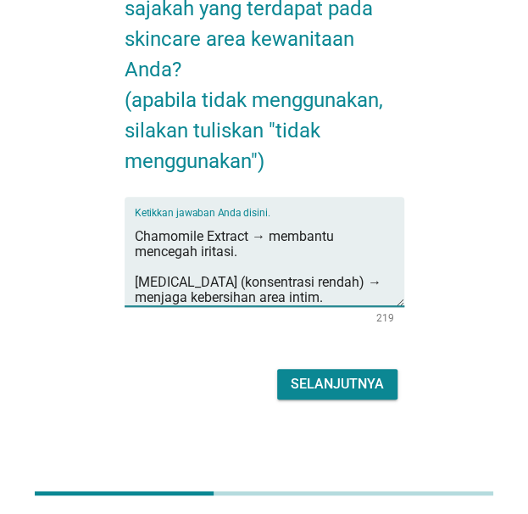
type textarea "[MEDICAL_DATA] → menjaga keseimbangan pH. Aloe Vera Extract → memberikan kelemb…"
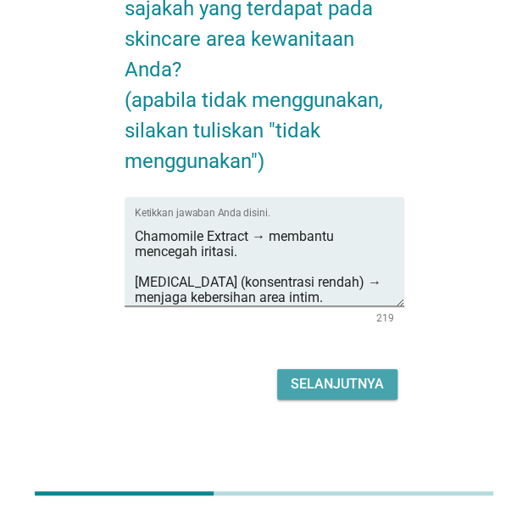
click at [303, 374] on div "Selanjutnya" at bounding box center [337, 384] width 93 height 20
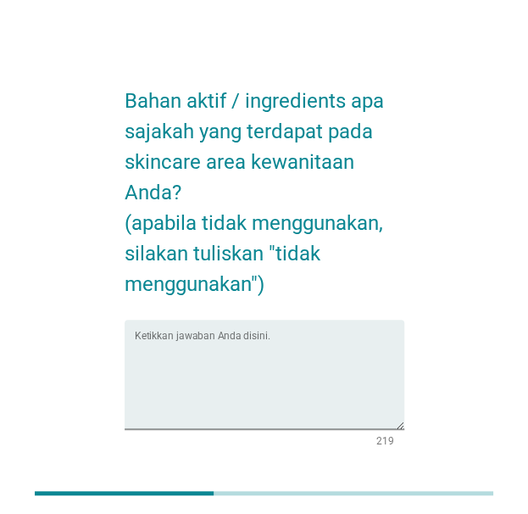
scroll to position [0, 0]
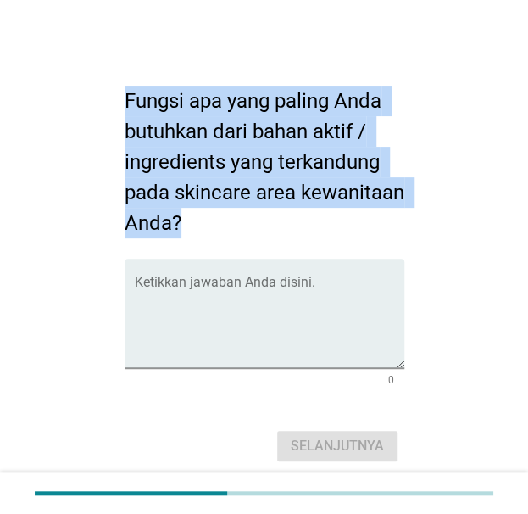
drag, startPoint x: 121, startPoint y: 96, endPoint x: 242, endPoint y: 229, distance: 180.0
click at [242, 229] on div "Fungsi apa yang paling Anda butuhkan dari bahan aktif / ingredients yang terkan…" at bounding box center [264, 267] width 307 height 425
copy h2 "Fungsi apa yang paling Anda butuhkan dari bahan aktif / ingredients yang terkan…"
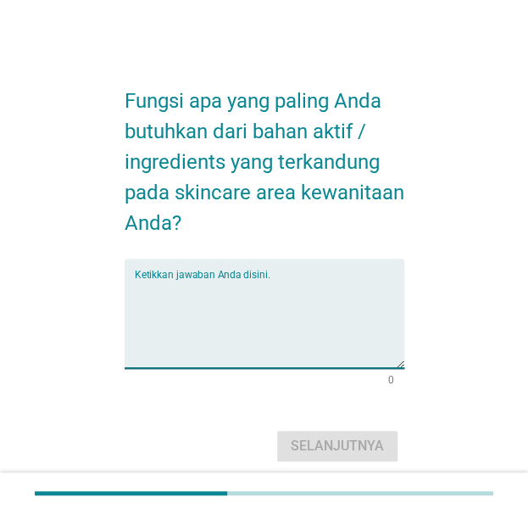
click at [380, 315] on textarea "Ketikkan jawaban Anda disini." at bounding box center [270, 323] width 270 height 89
paste textarea "Menjaga keseimbangan pH area kewanitaan → agar tetap sehat dan nyaman. Mencegah…"
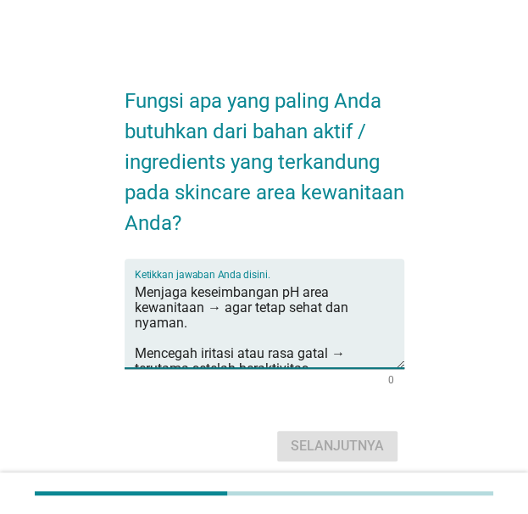
scroll to position [9, 0]
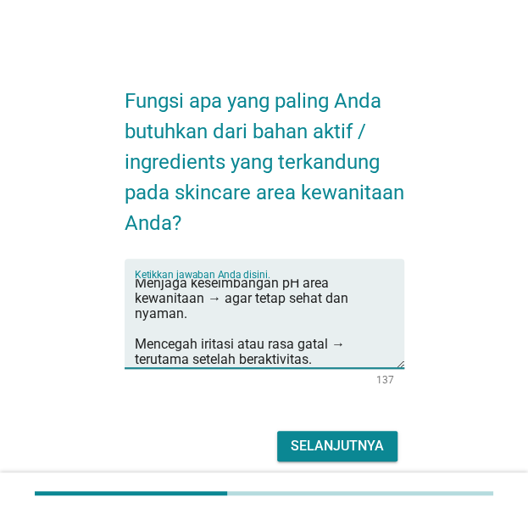
type textarea "Menjaga keseimbangan pH area kewanitaan → agar tetap sehat dan nyaman. Mencegah…"
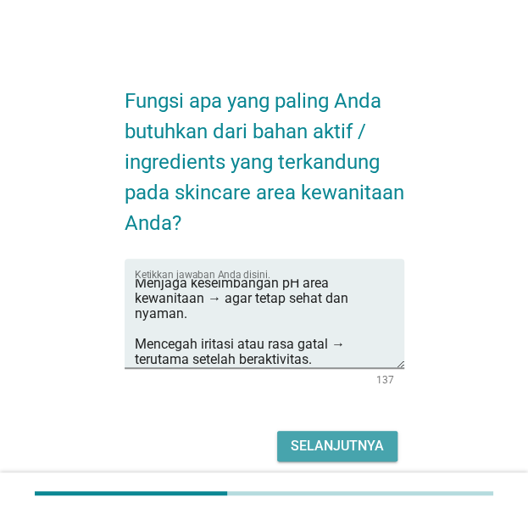
click at [331, 444] on div "Selanjutnya" at bounding box center [337, 446] width 93 height 20
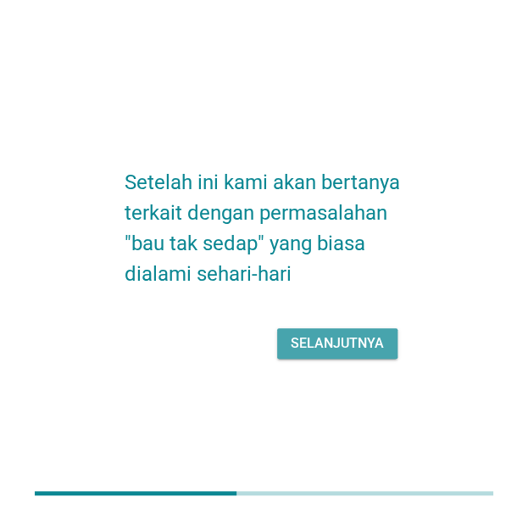
click at [310, 341] on div "Selanjutnya" at bounding box center [337, 343] width 93 height 20
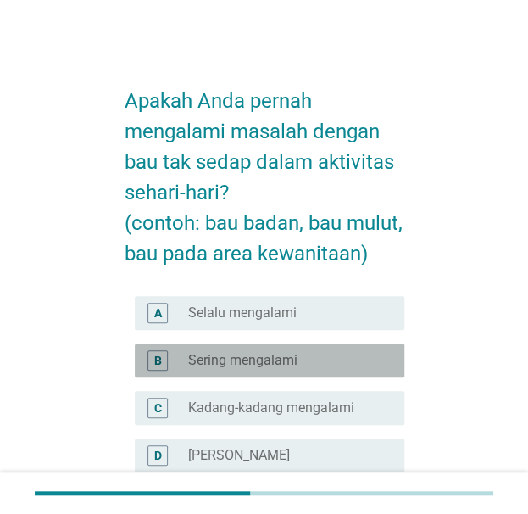
click at [250, 365] on label "Sering mengalami" at bounding box center [242, 360] width 109 height 17
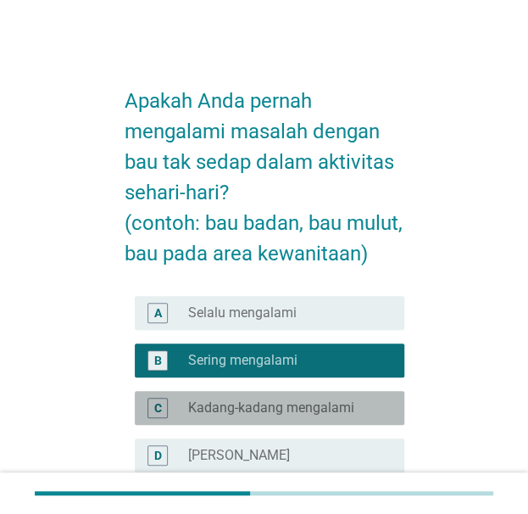
click at [270, 409] on label "Kadang-kadang mengalami" at bounding box center [271, 407] width 166 height 17
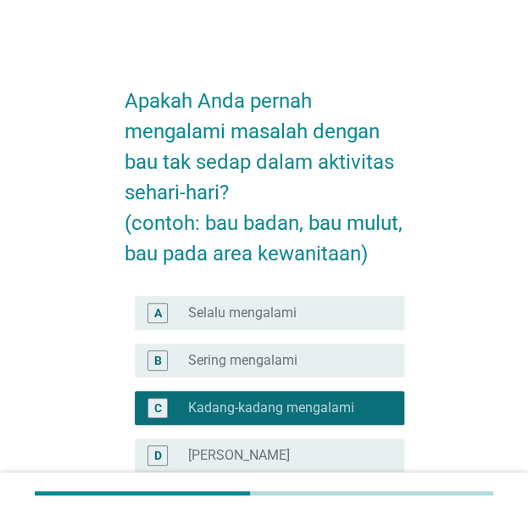
scroll to position [217, 0]
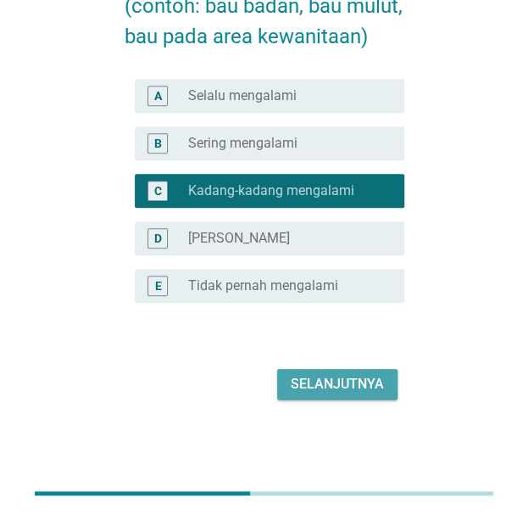
click at [368, 374] on div "Selanjutnya" at bounding box center [337, 384] width 93 height 20
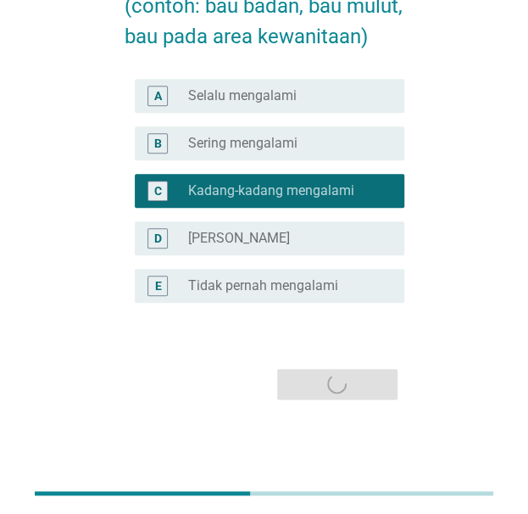
scroll to position [0, 0]
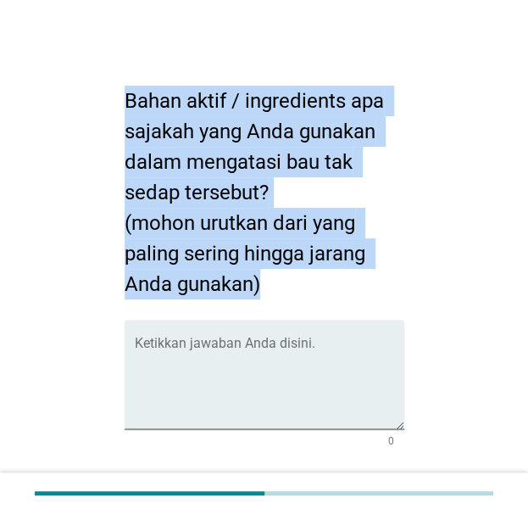
drag, startPoint x: 125, startPoint y: 93, endPoint x: 292, endPoint y: 292, distance: 259.9
click at [292, 292] on h2 "Bahan aktif / ingredients apa sajakah yang Anda gunakan dalam mengatasi bau tak…" at bounding box center [265, 184] width 280 height 231
copy h2 "Bahan aktif / ingredients apa sajakah yang Anda gunakan dalam mengatasi bau tak…"
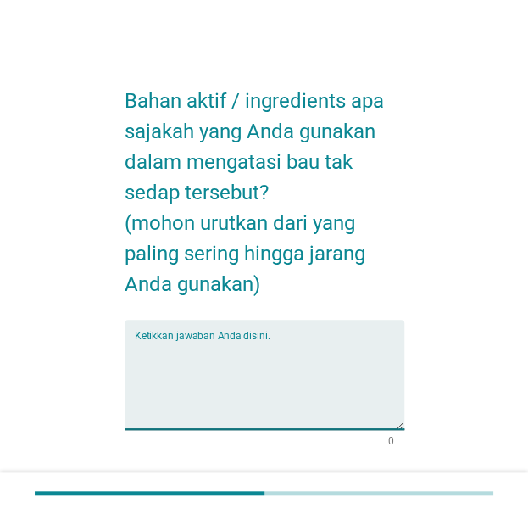
click at [348, 380] on textarea "Ketikkan jawaban Anda disini." at bounding box center [270, 384] width 270 height 89
paste textarea "[MEDICAL_DATA] – paling sering, untuk menjaga keseimbangan pH dan mencegah bau.…"
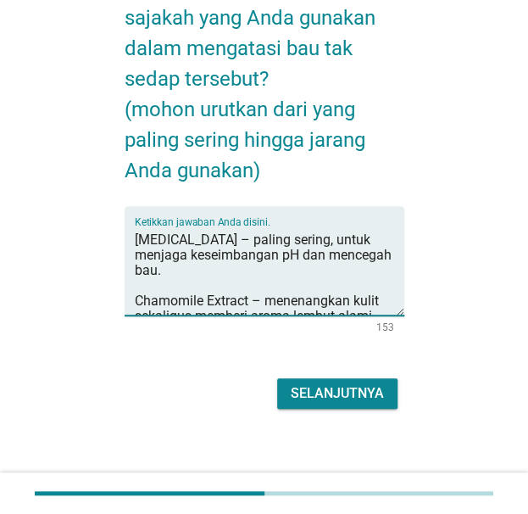
scroll to position [123, 0]
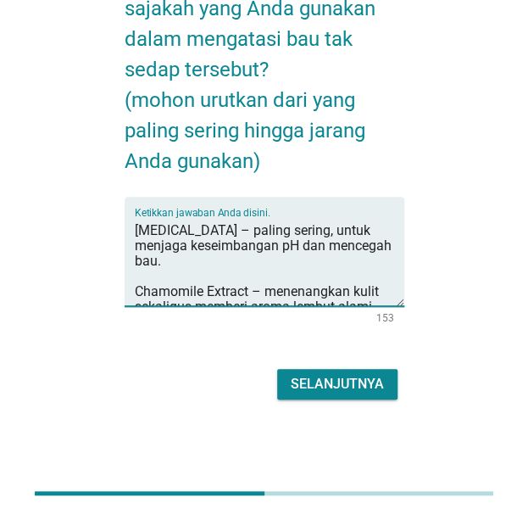
type textarea "[MEDICAL_DATA] – paling sering, untuk menjaga keseimbangan pH dan mencegah bau.…"
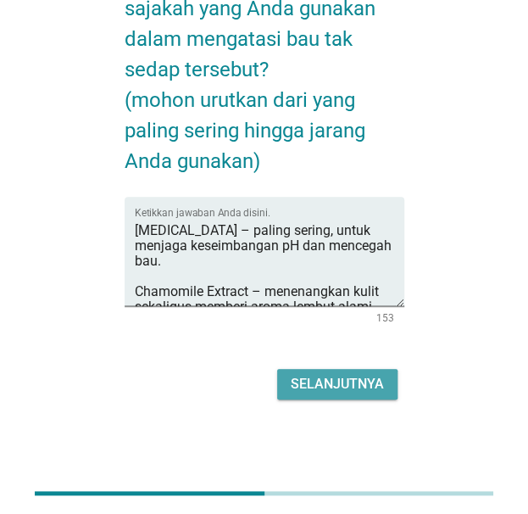
click at [357, 386] on div "Selanjutnya" at bounding box center [337, 384] width 93 height 20
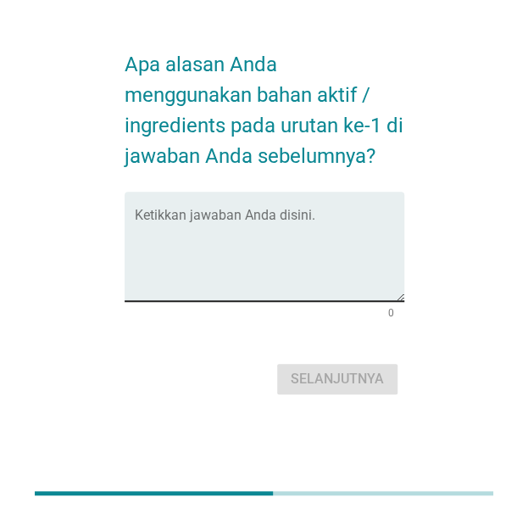
scroll to position [0, 0]
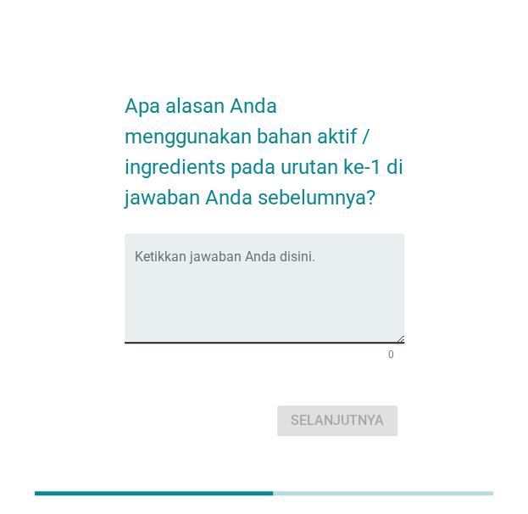
click at [246, 238] on div "Ketikkan jawaban Anda disini." at bounding box center [270, 287] width 270 height 109
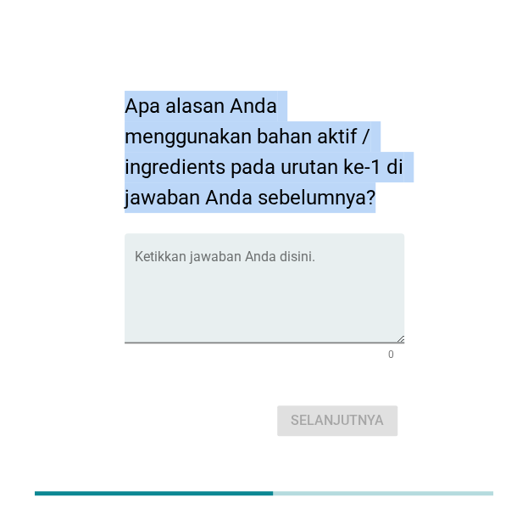
drag, startPoint x: 124, startPoint y: 93, endPoint x: 441, endPoint y: 210, distance: 337.9
click at [441, 210] on div "Apa alasan Anda menggunakan bahan aktif / ingredients pada urutan ke-1 di jawab…" at bounding box center [264, 257] width 460 height 394
copy h2 "Apa alasan Anda menggunakan bahan aktif / ingredients pada urutan ke-1 di jawab…"
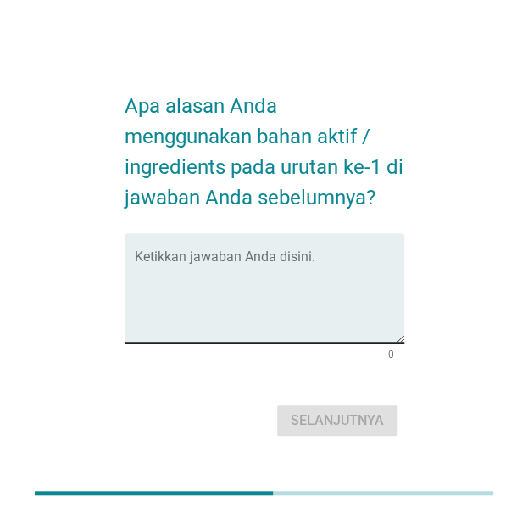
click at [296, 260] on textarea "Ketikkan jawaban Anda disini." at bounding box center [270, 297] width 270 height 89
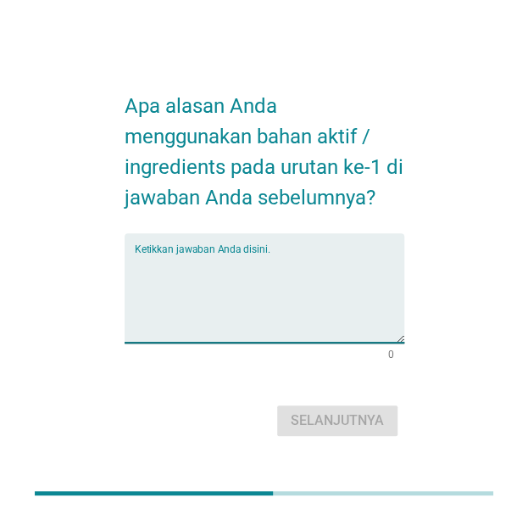
paste textarea "untuk menjaga keseimbangan pH dan mencegah bau."
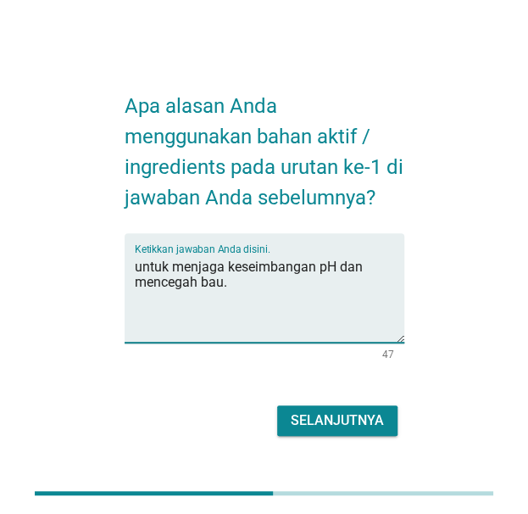
type textarea "untuk menjaga keseimbangan pH dan mencegah bau."
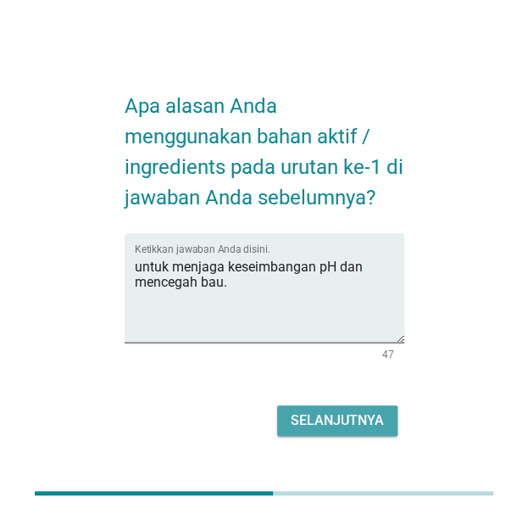
click at [344, 420] on div "Selanjutnya" at bounding box center [337, 420] width 93 height 20
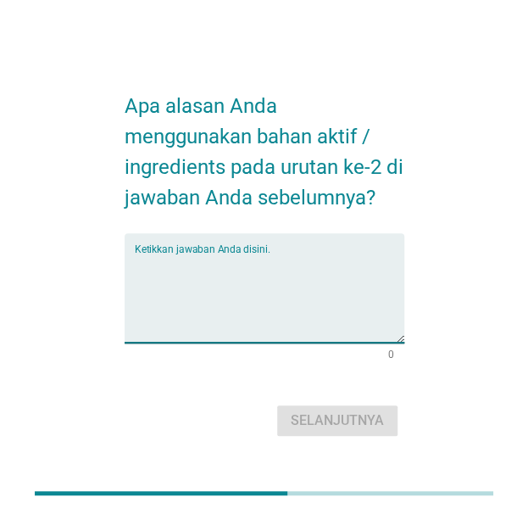
click at [292, 289] on textarea "Ketikkan jawaban Anda disini." at bounding box center [270, 297] width 270 height 89
paste textarea "menenangkan kulit sekaligus memberi aroma lembut alami."
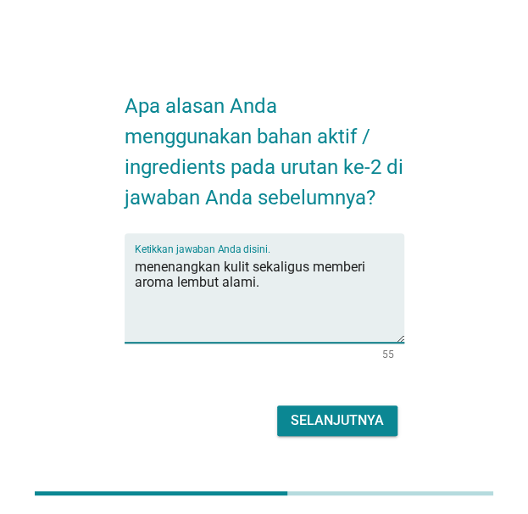
type textarea "menenangkan kulit sekaligus memberi aroma lembut alami."
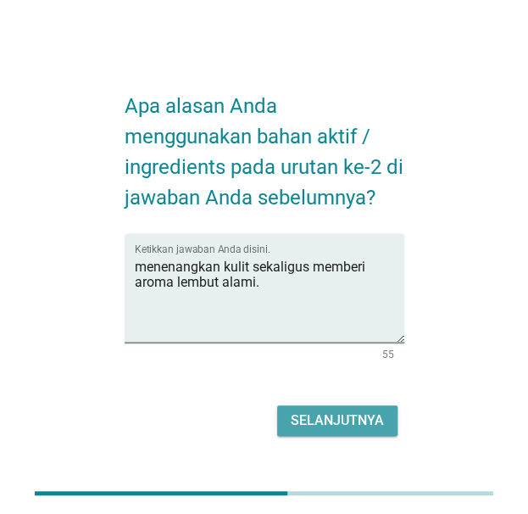
click at [381, 416] on div "Selanjutnya" at bounding box center [337, 420] width 93 height 20
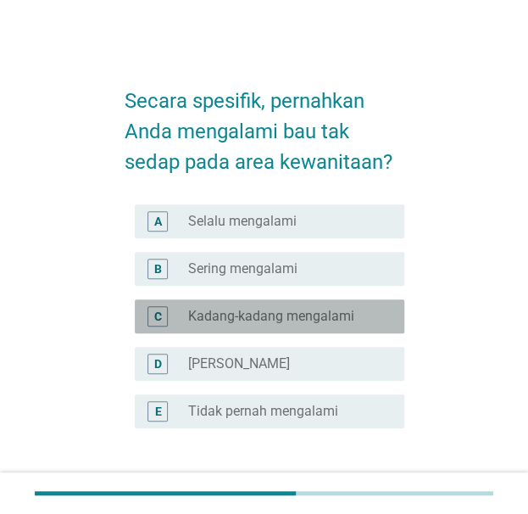
click at [293, 313] on label "Kadang-kadang mengalami" at bounding box center [271, 316] width 166 height 17
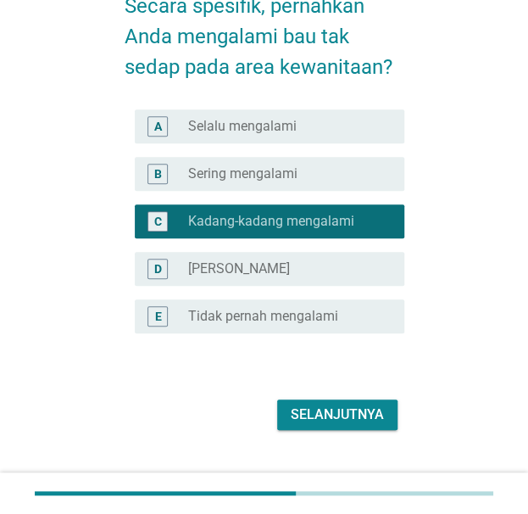
scroll to position [98, 0]
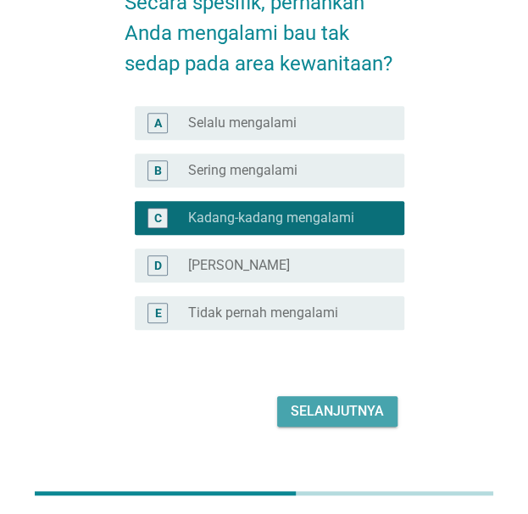
click at [347, 409] on div "Selanjutnya" at bounding box center [337, 411] width 93 height 20
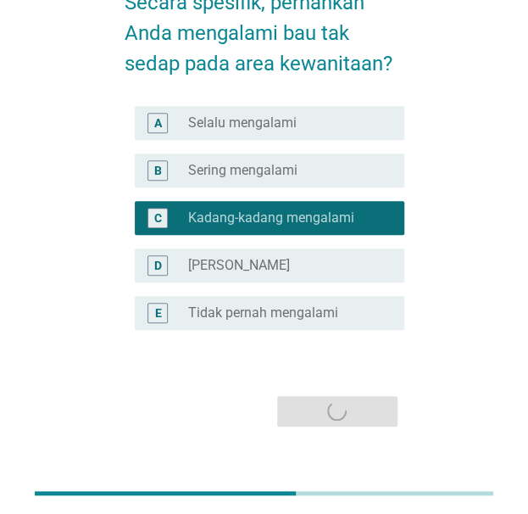
scroll to position [0, 0]
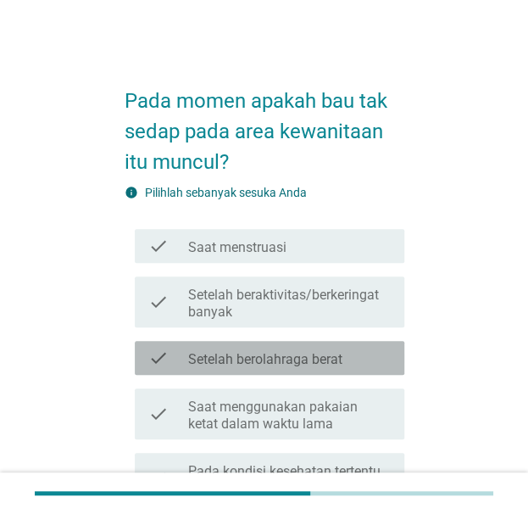
click at [315, 359] on label "Setelah berolahraga berat" at bounding box center [265, 359] width 154 height 17
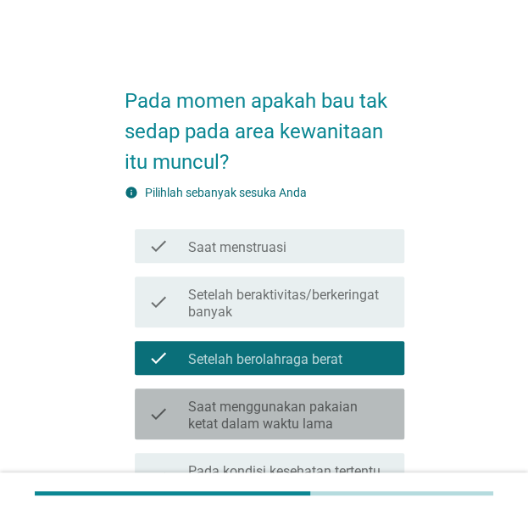
click at [346, 398] on label "Saat menggunakan pakaian ketat dalam waktu lama" at bounding box center [289, 415] width 202 height 34
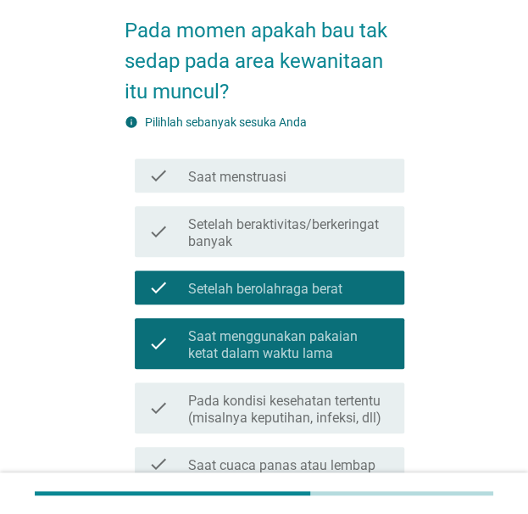
scroll to position [71, 0]
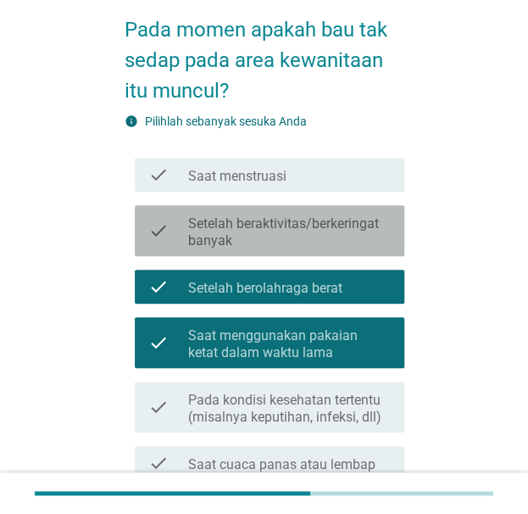
click at [302, 221] on label "Setelah beraktivitas/berkeringat banyak" at bounding box center [289, 232] width 202 height 34
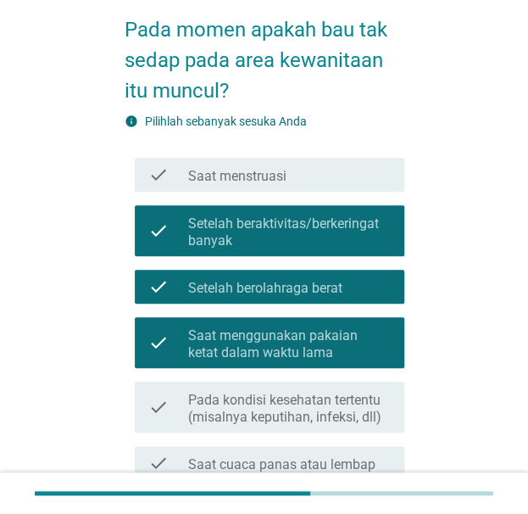
click at [302, 284] on label "Setelah berolahraga berat" at bounding box center [265, 288] width 154 height 17
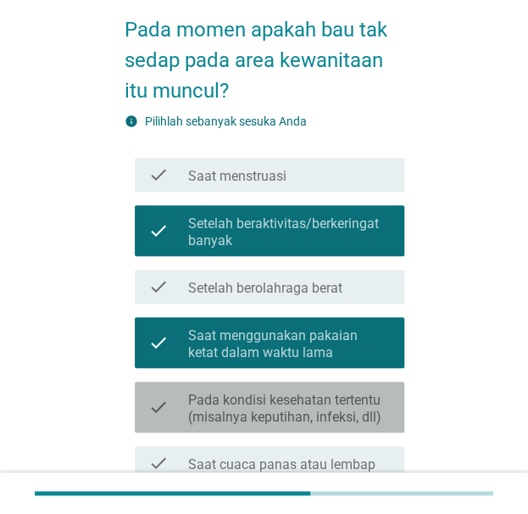
click at [366, 392] on label "Pada kondisi kesehatan tertentu (misalnya keputihan, infeksi, dll)" at bounding box center [289, 409] width 202 height 34
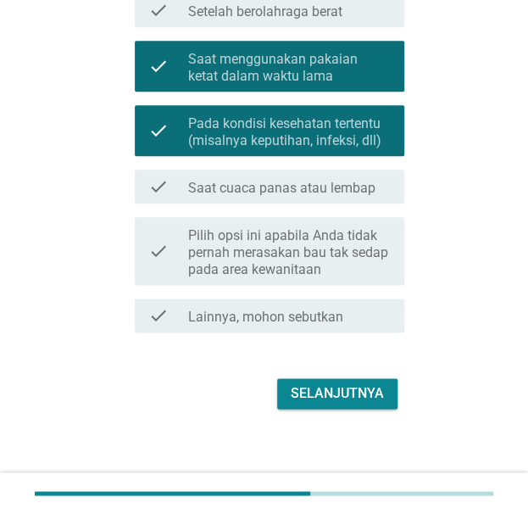
scroll to position [357, 0]
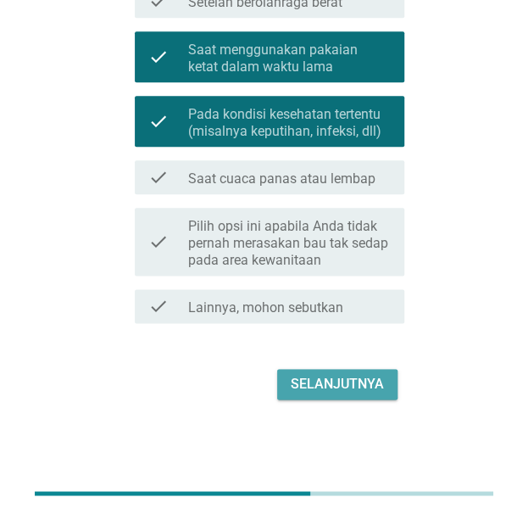
click at [318, 390] on div "Selanjutnya" at bounding box center [337, 384] width 93 height 20
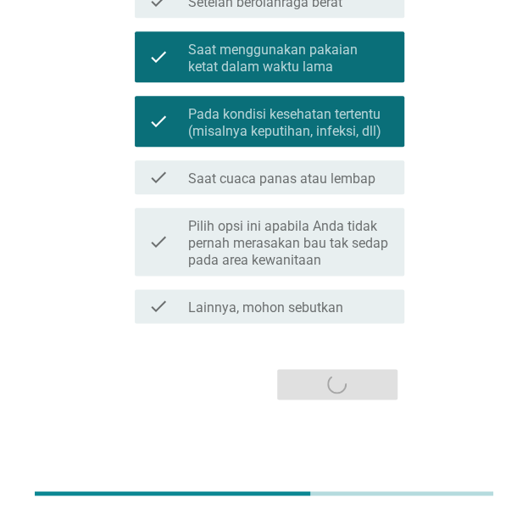
scroll to position [0, 0]
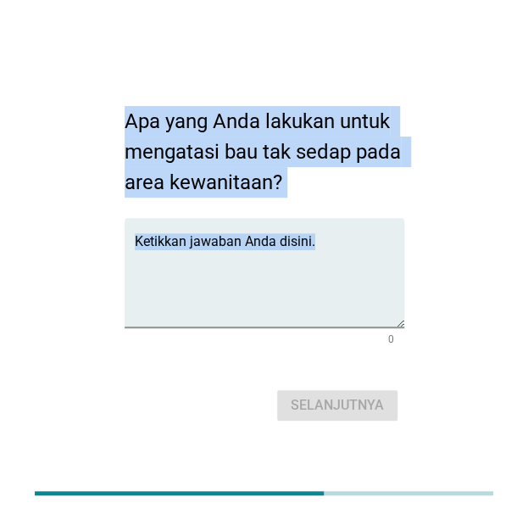
drag, startPoint x: 127, startPoint y: 114, endPoint x: 319, endPoint y: 198, distance: 208.8
click at [319, 198] on form "Apa yang Anda lakukan untuk mengatasi bau tak sedap pada area kewanitaan? Ketik…" at bounding box center [265, 257] width 280 height 337
copy form "Apa yang Anda lakukan untuk mengatasi bau tak sedap pada area kewanitaan? Ketik…"
click at [210, 121] on h2 "Apa yang Anda lakukan untuk mengatasi bau tak sedap pada area kewanitaan?" at bounding box center [265, 143] width 280 height 109
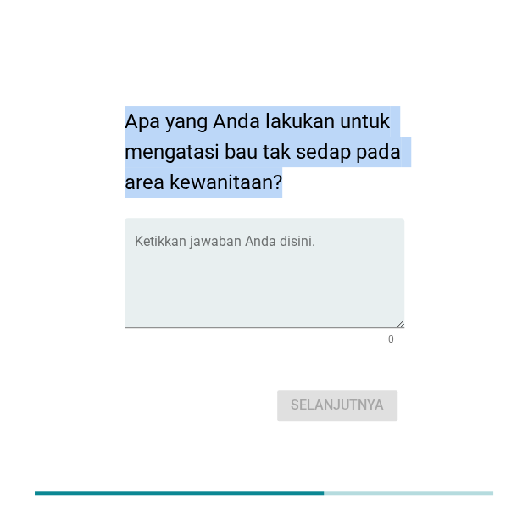
drag, startPoint x: 115, startPoint y: 114, endPoint x: 323, endPoint y: 184, distance: 219.0
click at [323, 184] on div "Apa yang Anda lakukan untuk mengatasi bau tak sedap pada area kewanitaan? Ketik…" at bounding box center [264, 257] width 307 height 364
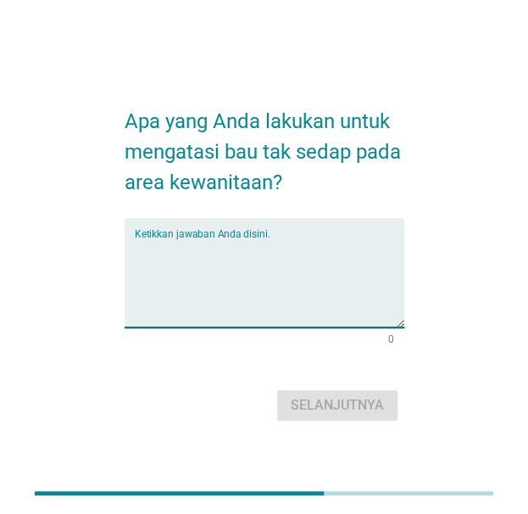
click at [317, 274] on textarea "Ketikkan jawaban Anda disini." at bounding box center [270, 282] width 270 height 89
paste textarea "Menjaga kebersihan area kewanitaan dengan rutin membilas menggunakan air bersih…"
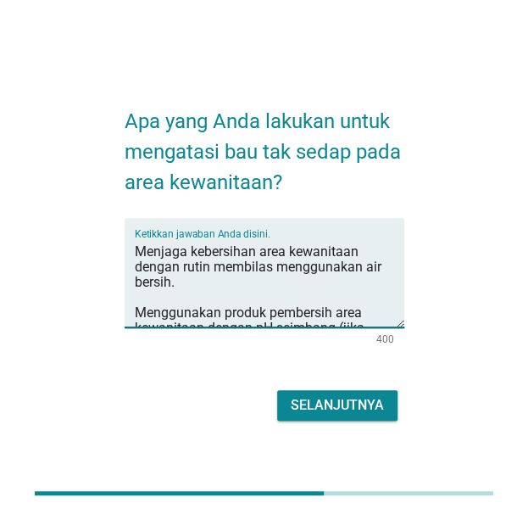
scroll to position [192, 0]
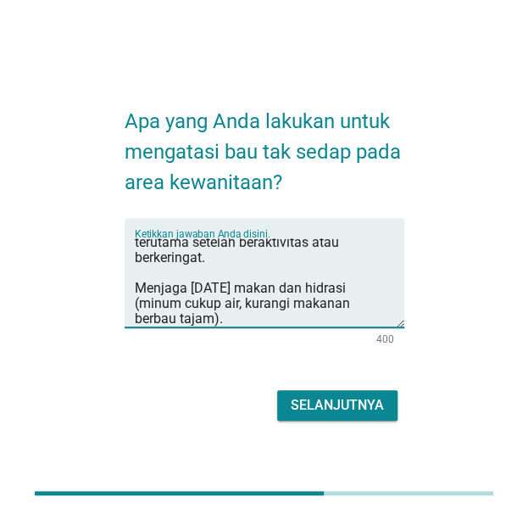
type textarea "Menjaga kebersihan area kewanitaan dengan rutin membilas menggunakan air bersih…"
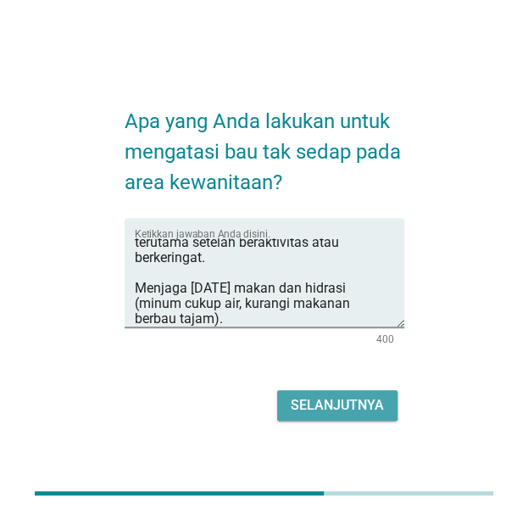
click at [341, 411] on div "Selanjutnya" at bounding box center [337, 405] width 93 height 20
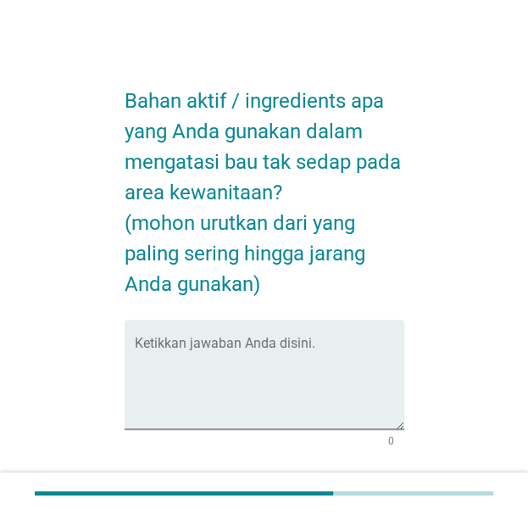
scroll to position [0, 0]
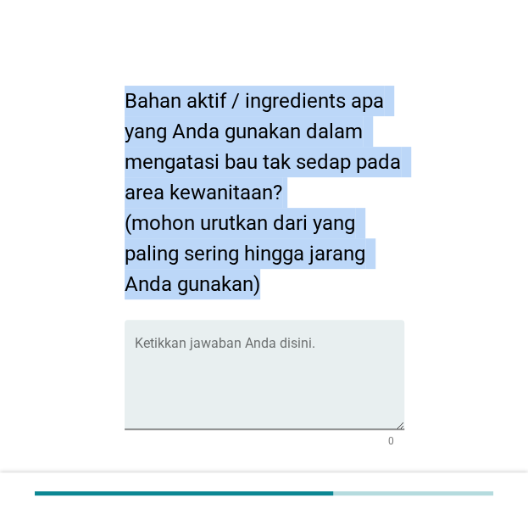
drag, startPoint x: 127, startPoint y: 89, endPoint x: 378, endPoint y: 275, distance: 312.1
click at [378, 275] on h2 "Bahan aktif / ingredients apa yang Anda gunakan dalam mengatasi bau tak sedap p…" at bounding box center [265, 184] width 280 height 231
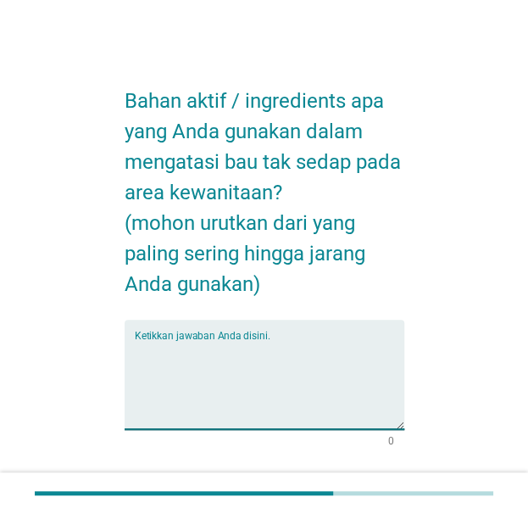
click at [249, 342] on textarea "Ketikkan jawaban Anda disini." at bounding box center [270, 384] width 270 height 89
paste textarea "[MEDICAL_DATA] – paling sering, menjaga keseimbangan pH dan mencegah bau. Aloe …"
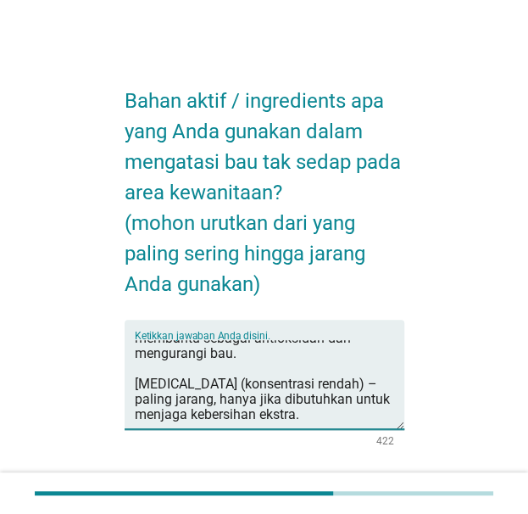
scroll to position [123, 0]
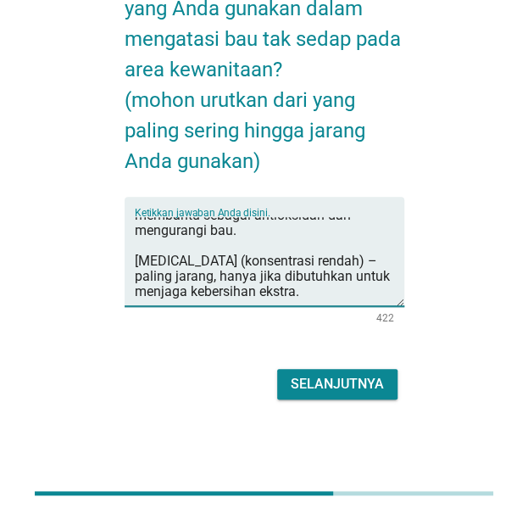
type textarea "[MEDICAL_DATA] – paling sering, menjaga keseimbangan pH dan mencegah bau. Aloe …"
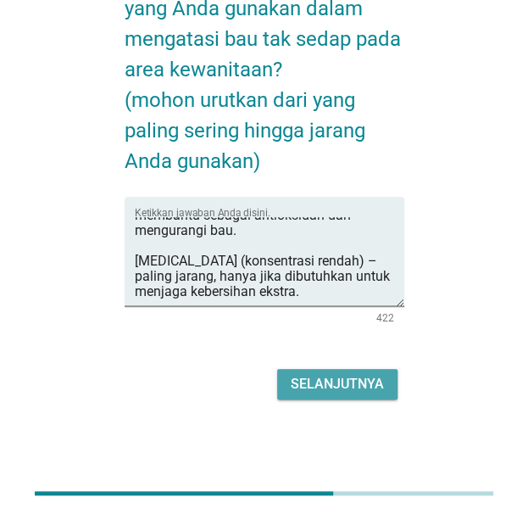
click at [326, 388] on div "Selanjutnya" at bounding box center [337, 384] width 93 height 20
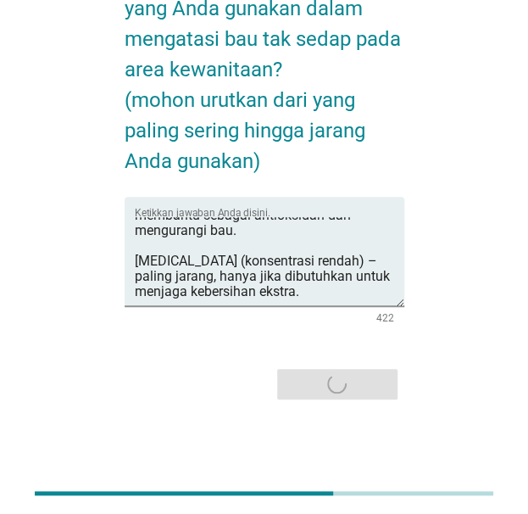
scroll to position [0, 0]
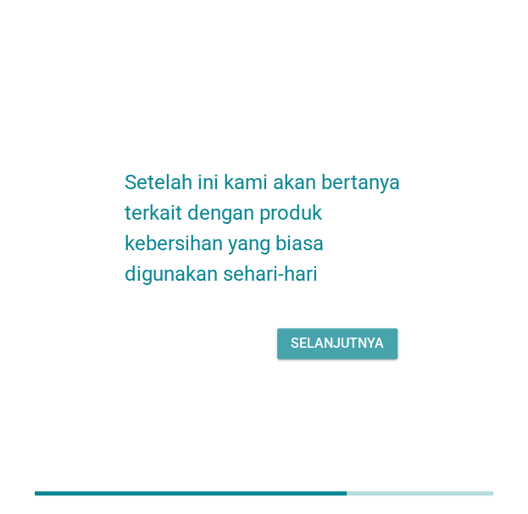
click at [330, 348] on div "Selanjutnya" at bounding box center [337, 343] width 93 height 20
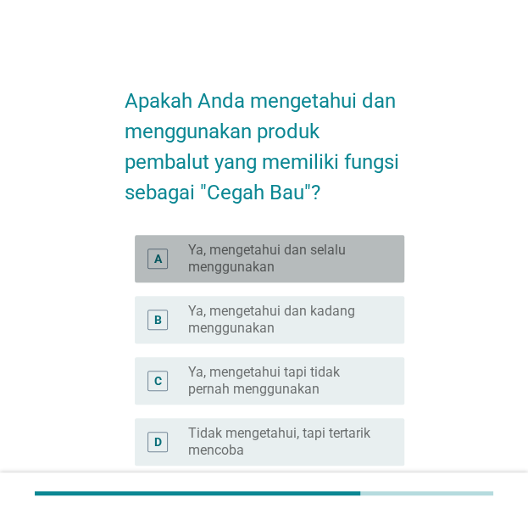
click at [288, 259] on label "Ya, mengetahui dan selalu menggunakan" at bounding box center [282, 259] width 188 height 34
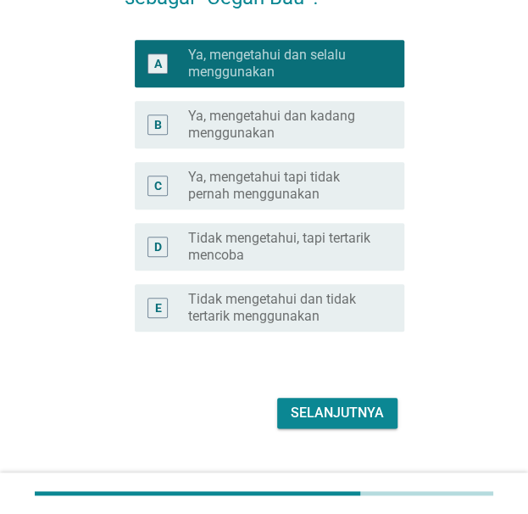
scroll to position [224, 0]
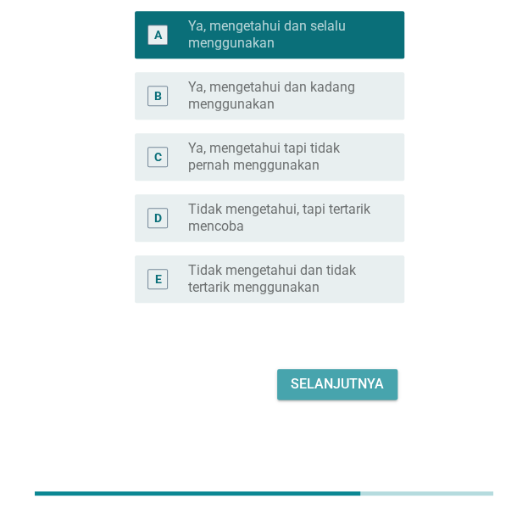
click at [359, 376] on div "Selanjutnya" at bounding box center [337, 384] width 93 height 20
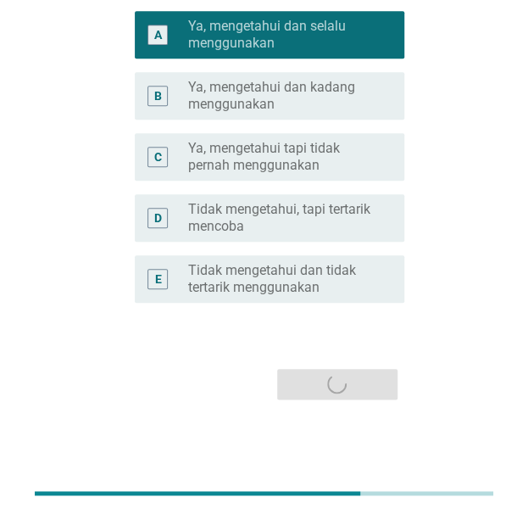
scroll to position [0, 0]
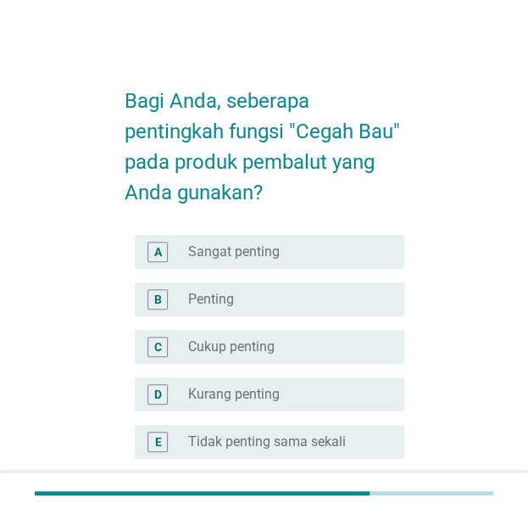
drag, startPoint x: 294, startPoint y: 269, endPoint x: 309, endPoint y: 251, distance: 23.4
click at [309, 251] on div "A radio_button_unchecked Sangat penting" at bounding box center [265, 251] width 280 height 47
click at [309, 251] on div "radio_button_unchecked Sangat penting" at bounding box center [282, 251] width 188 height 17
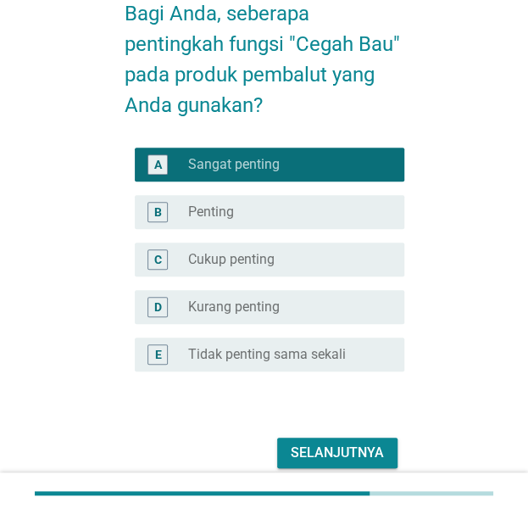
scroll to position [156, 0]
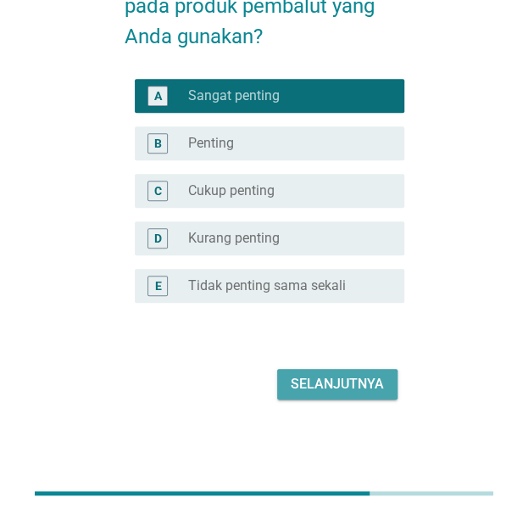
click at [354, 381] on div "Selanjutnya" at bounding box center [337, 384] width 93 height 20
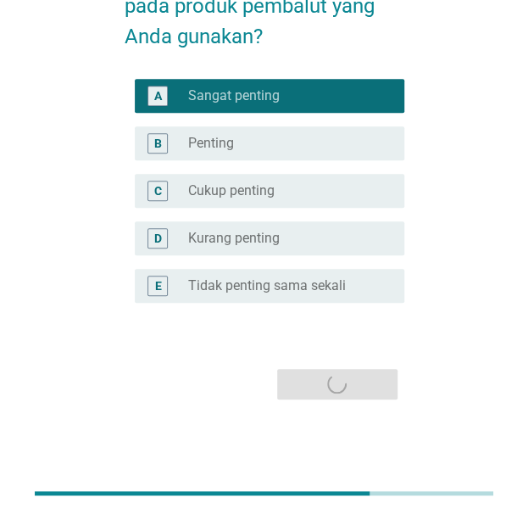
scroll to position [0, 0]
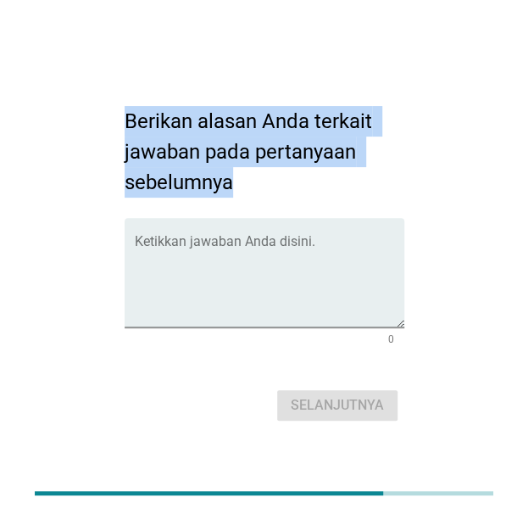
drag, startPoint x: 125, startPoint y: 109, endPoint x: 264, endPoint y: 190, distance: 159.9
click at [264, 190] on h2 "Berikan alasan Anda terkait jawaban pada pertanyaan sebelumnya" at bounding box center [265, 143] width 280 height 109
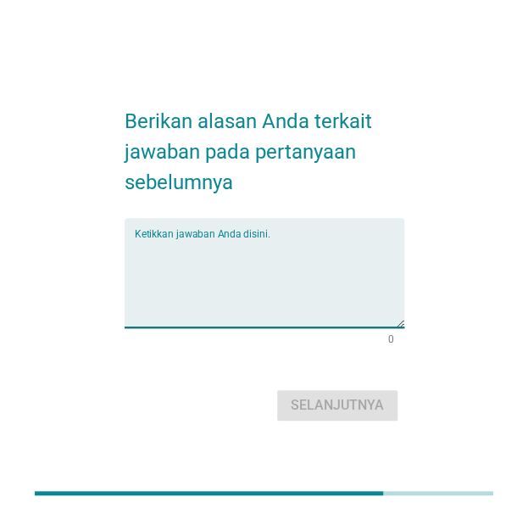
click at [252, 267] on textarea "Ketikkan jawaban Anda disini." at bounding box center [270, 282] width 270 height 89
paste textarea "Untuk menjaga keseimbangan pH alami, sehingga bakteri penyebab bau tidak berkem…"
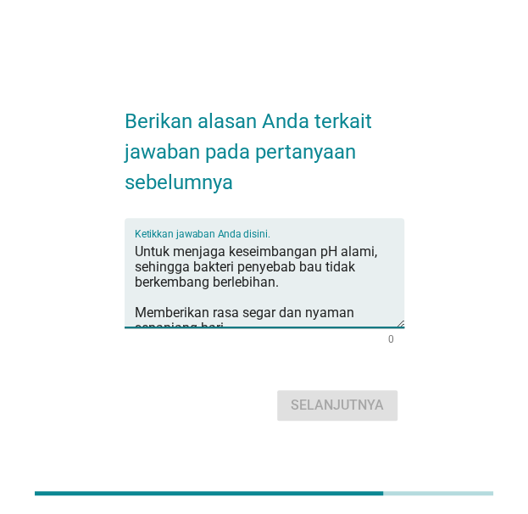
scroll to position [55, 0]
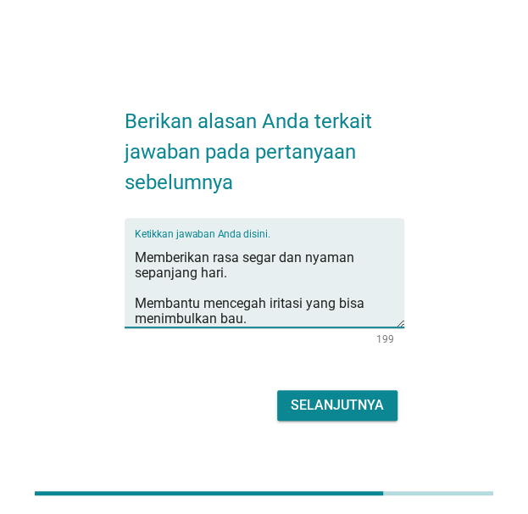
type textarea "Untuk menjaga keseimbangan pH alami, sehingga bakteri penyebab bau tidak berkem…"
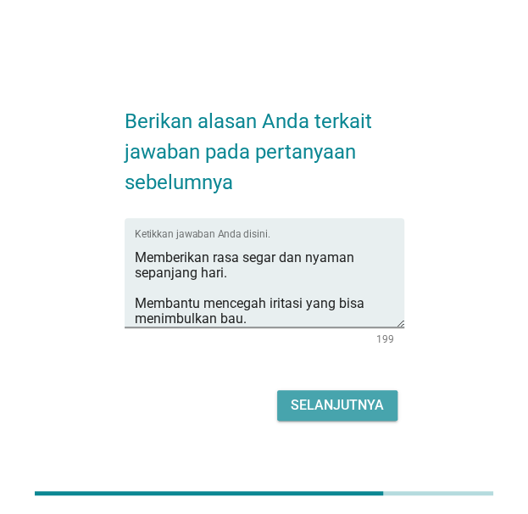
click at [336, 396] on div "Selanjutnya" at bounding box center [337, 405] width 93 height 20
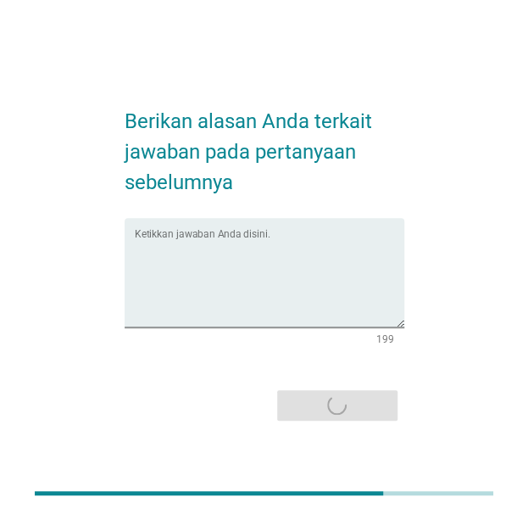
scroll to position [0, 0]
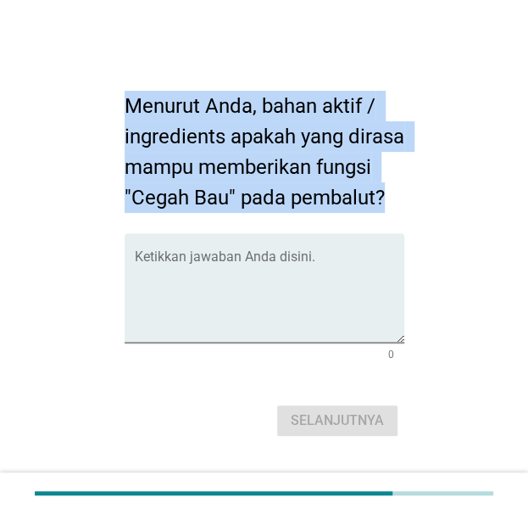
drag, startPoint x: 125, startPoint y: 103, endPoint x: 264, endPoint y: 223, distance: 183.9
click at [264, 213] on h2 "Menurut Anda, bahan aktif / ingredients apakah yang dirasa mampu memberikan fun…" at bounding box center [265, 143] width 280 height 139
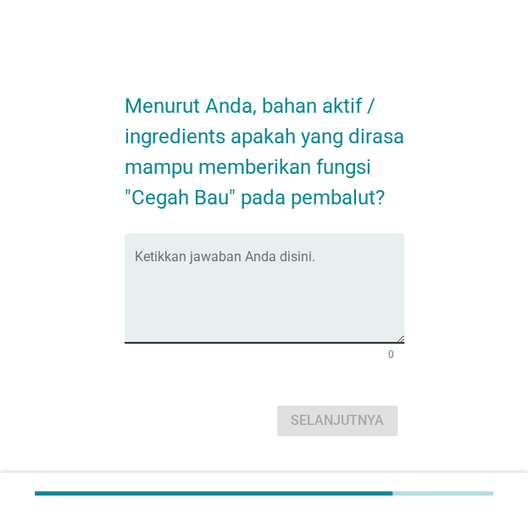
click at [296, 313] on textarea "Ketikkan jawaban Anda disini." at bounding box center [270, 297] width 270 height 89
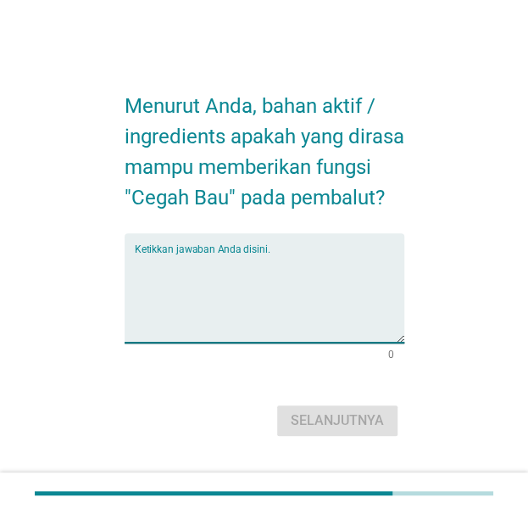
paste textarea "[MEDICAL_DATA] → menjaga pH tetap seimbang sehingga bakteri penyebab bau tidak …"
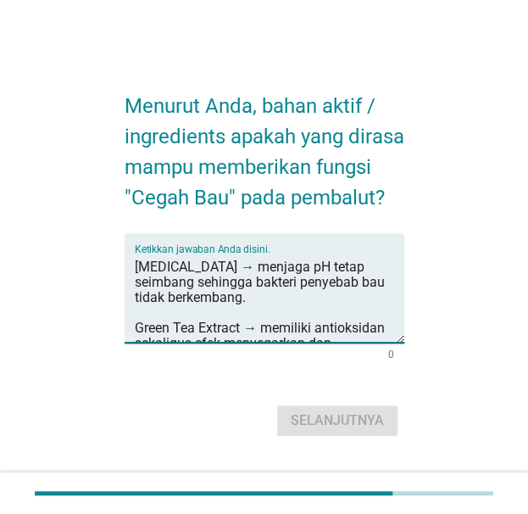
scroll to position [25, 0]
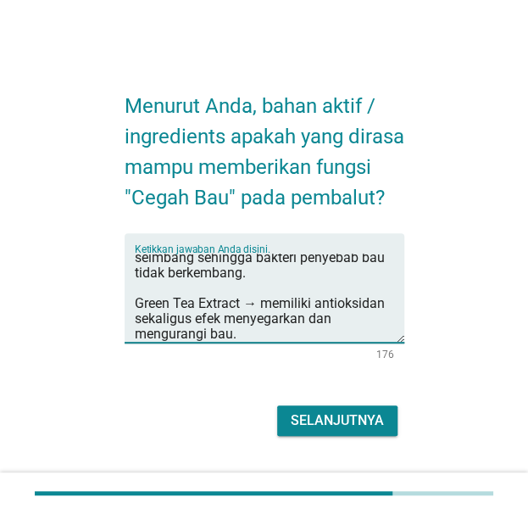
type textarea "[MEDICAL_DATA] → menjaga pH tetap seimbang sehingga bakteri penyebab bau tidak …"
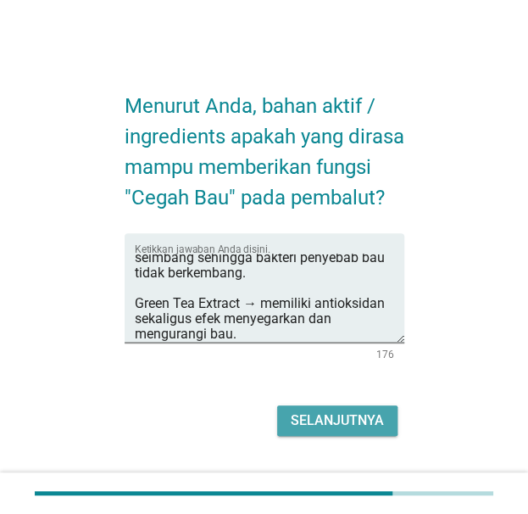
click at [334, 431] on div "Selanjutnya" at bounding box center [337, 420] width 93 height 20
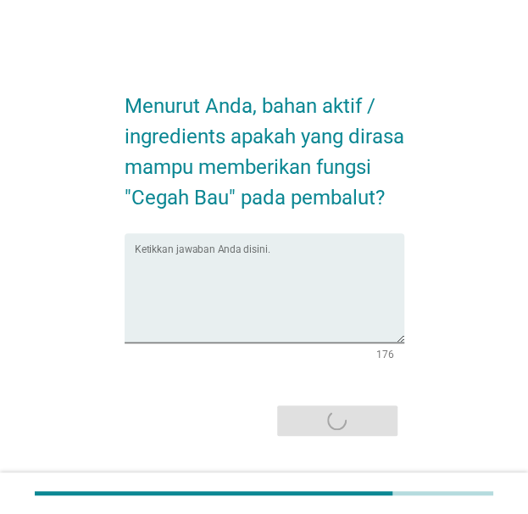
scroll to position [0, 0]
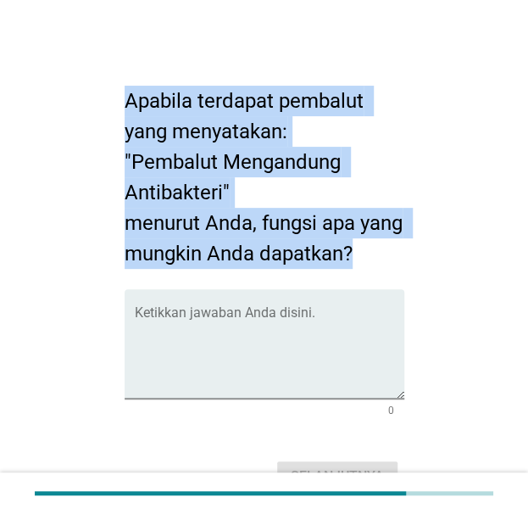
drag, startPoint x: 120, startPoint y: 91, endPoint x: 432, endPoint y: 247, distance: 348.8
click at [432, 247] on div "Apabila terdapat pembalut yang menyatakan: "Pembalut Mengandung Antibakteri" me…" at bounding box center [264, 282] width 460 height 455
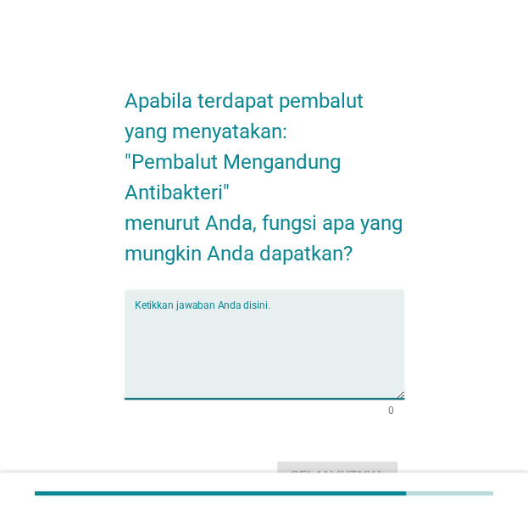
click at [309, 330] on textarea "Ketikkan jawaban Anda disini." at bounding box center [270, 353] width 270 height 89
paste textarea "Membantu mencegah bau tak sedap akibat pertumbuhan bakteri. Mengurangi risiko i…"
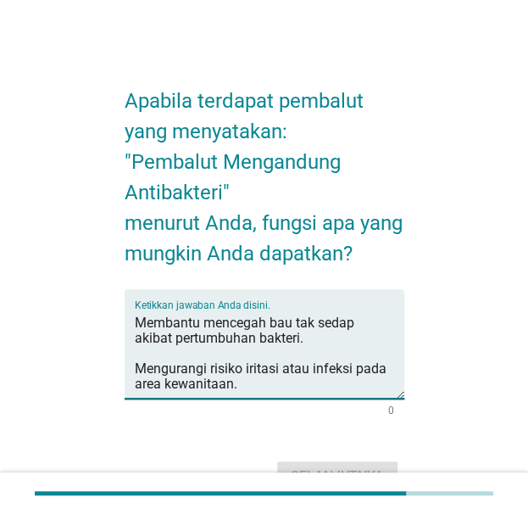
scroll to position [86, 0]
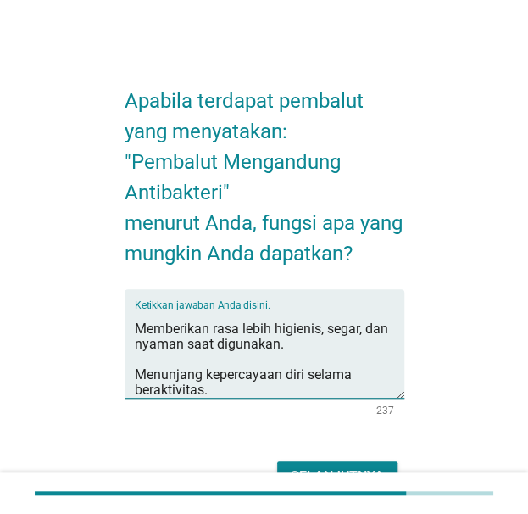
type textarea "Membantu mencegah bau tak sedap akibat pertumbuhan bakteri. Mengurangi risiko i…"
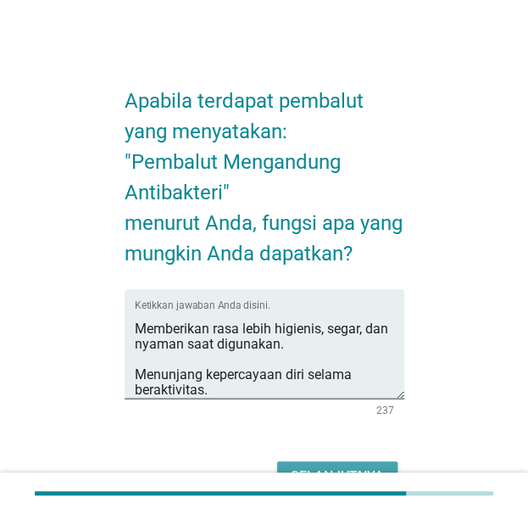
click at [331, 464] on button "Selanjutnya" at bounding box center [337, 476] width 120 height 31
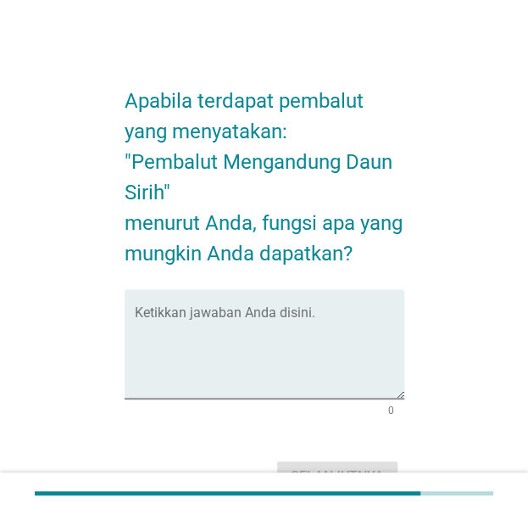
scroll to position [0, 0]
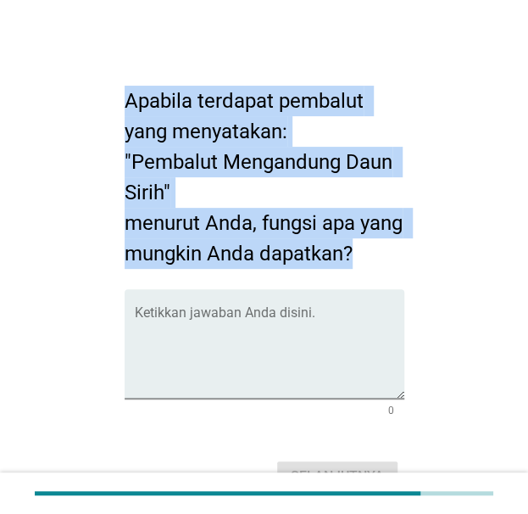
drag, startPoint x: 122, startPoint y: 92, endPoint x: 420, endPoint y: 265, distance: 344.9
click at [420, 265] on div "Apabila terdapat pembalut yang menyatakan: "Pembalut Mengandung Daun Sirih" men…" at bounding box center [264, 282] width 460 height 455
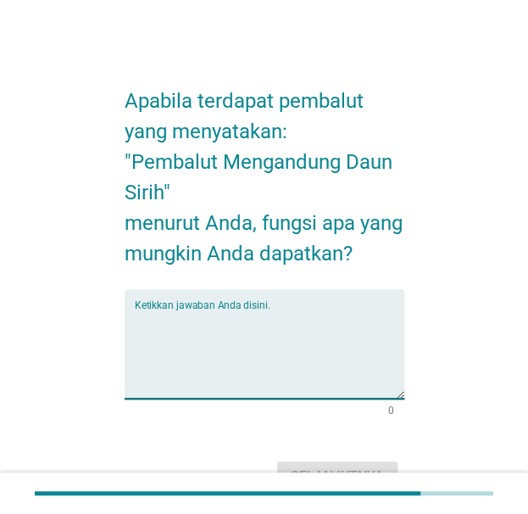
click at [337, 331] on textarea "Ketikkan jawaban Anda disini." at bounding box center [270, 353] width 270 height 89
paste textarea "Membantu mencegah bau tak sedap secara alami. Memiliki sifat antibakteri dan an…"
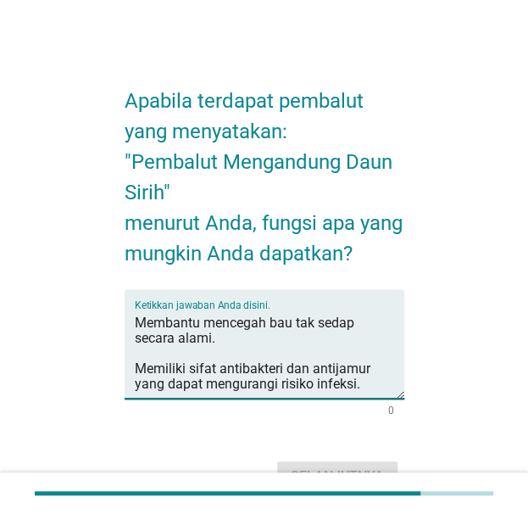
scroll to position [86, 0]
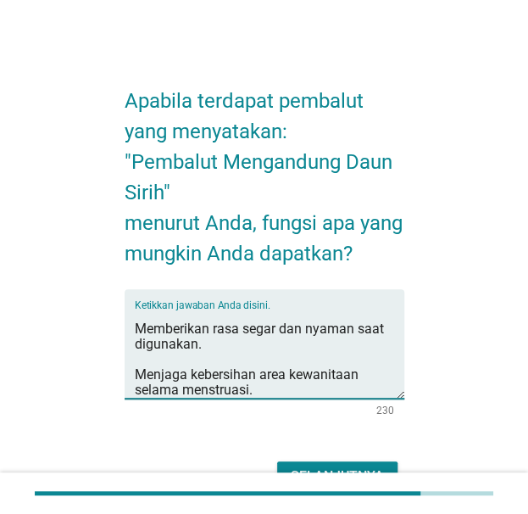
type textarea "Membantu mencegah bau tak sedap secara alami. Memiliki sifat antibakteri dan an…"
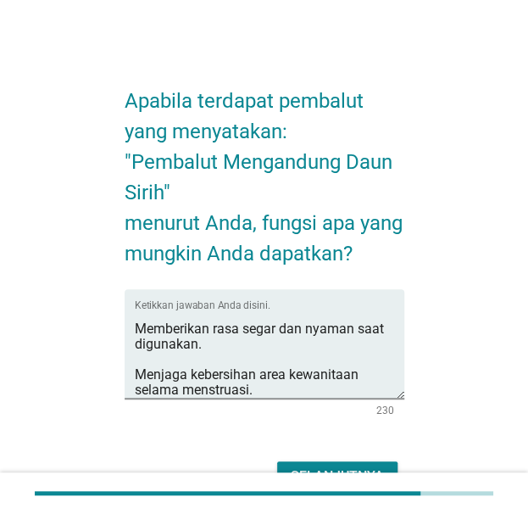
click at [375, 460] on div "Selanjutnya" at bounding box center [265, 476] width 280 height 41
click at [375, 461] on button "Selanjutnya" at bounding box center [337, 476] width 120 height 31
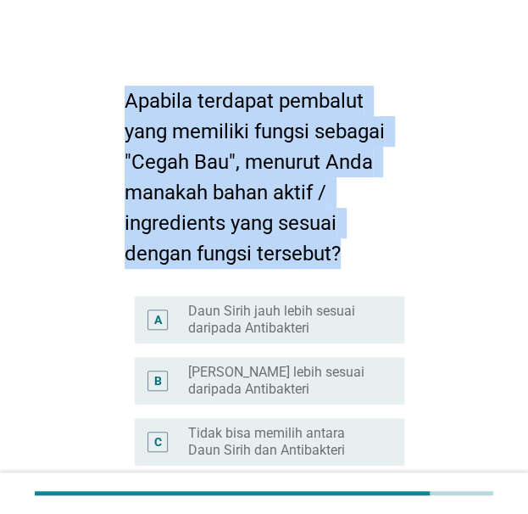
drag, startPoint x: 121, startPoint y: 99, endPoint x: 361, endPoint y: 259, distance: 288.0
click at [361, 259] on div "Apabila terdapat pembalut yang memiliki fungsi sebagai "Cegah Bau", menurut And…" at bounding box center [264, 379] width 307 height 648
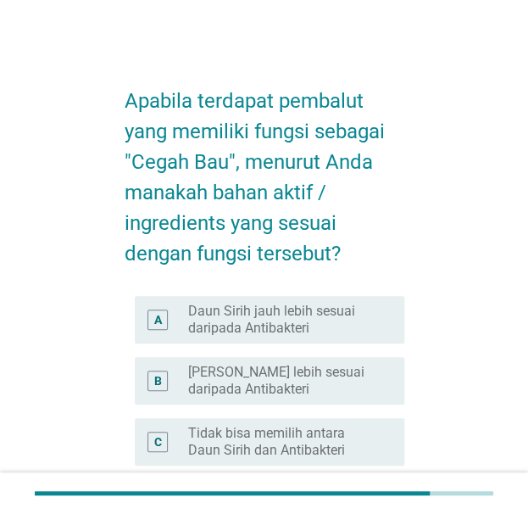
click at [323, 284] on form "Apabila terdapat pembalut yang memiliki fungsi sebagai "Cegah Bau", menurut And…" at bounding box center [265, 379] width 280 height 621
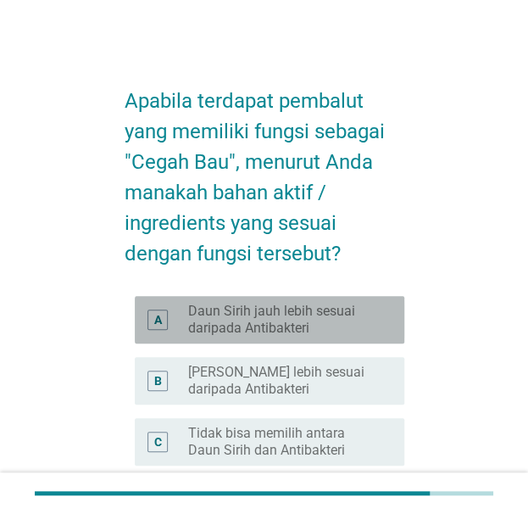
click at [293, 330] on label "Daun Sirih jauh lebih sesuai daripada Antibakteri" at bounding box center [282, 320] width 188 height 34
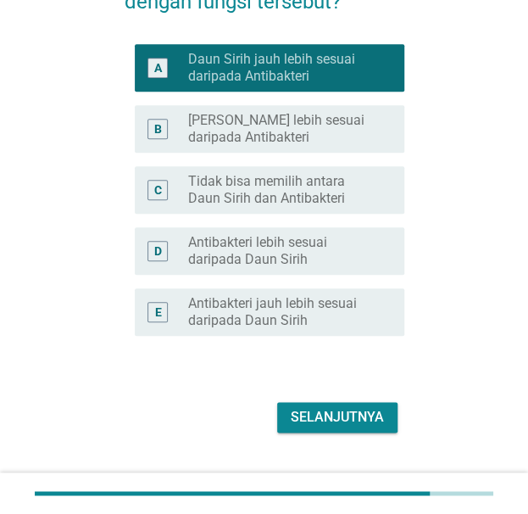
scroll to position [259, 0]
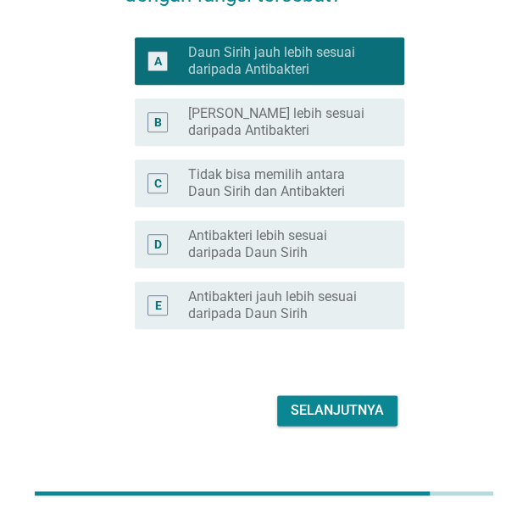
drag, startPoint x: 349, startPoint y: 392, endPoint x: 351, endPoint y: 403, distance: 11.1
click at [351, 403] on div "Selanjutnya" at bounding box center [265, 410] width 280 height 41
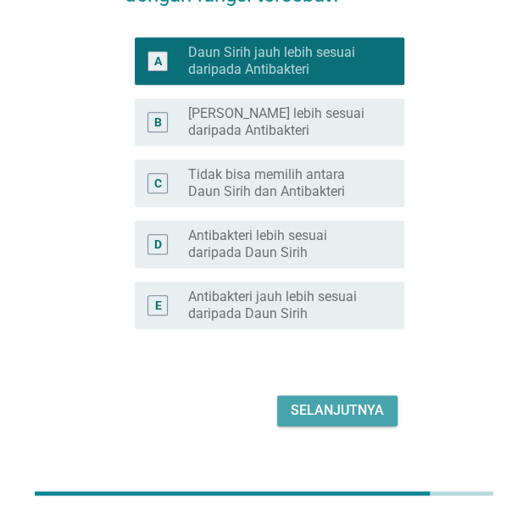
click at [351, 403] on div "Selanjutnya" at bounding box center [337, 410] width 93 height 20
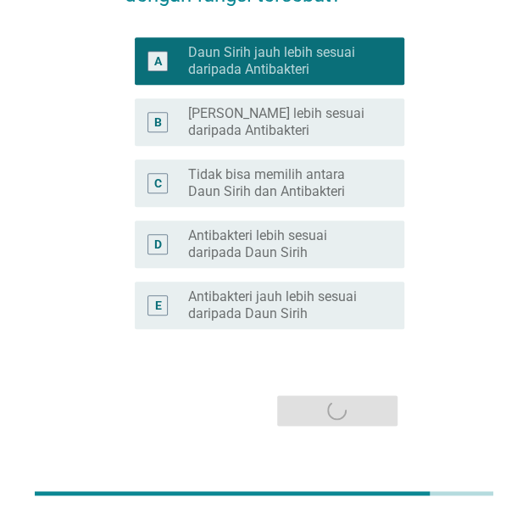
scroll to position [0, 0]
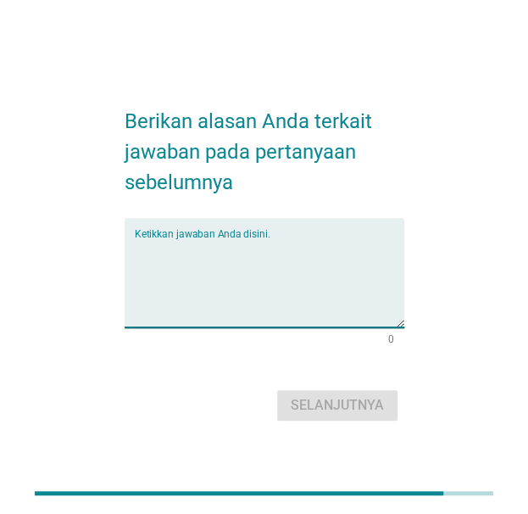
click at [254, 247] on textarea "Ketikkan jawaban Anda disini." at bounding box center [270, 282] width 270 height 89
paste textarea "Lebih alami → daun sirih dikenal sebagai bahan tradisional yang dipercaya turun…"
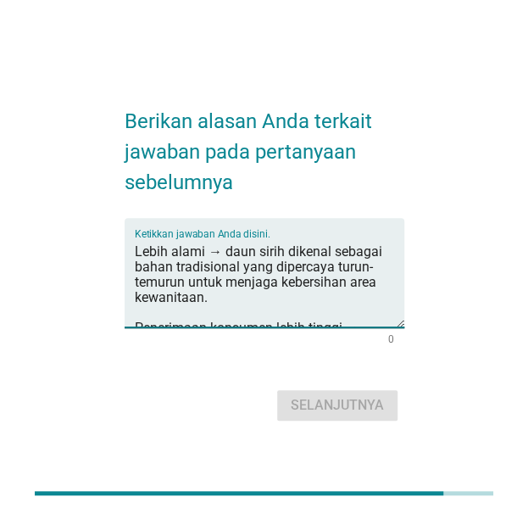
scroll to position [55, 0]
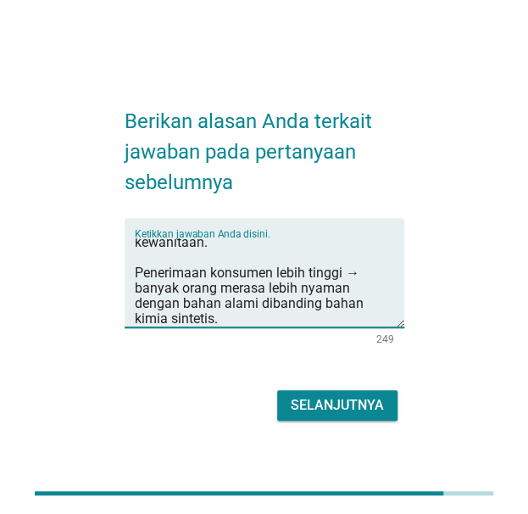
type textarea "Lebih alami → daun sirih dikenal sebagai bahan tradisional yang dipercaya turun…"
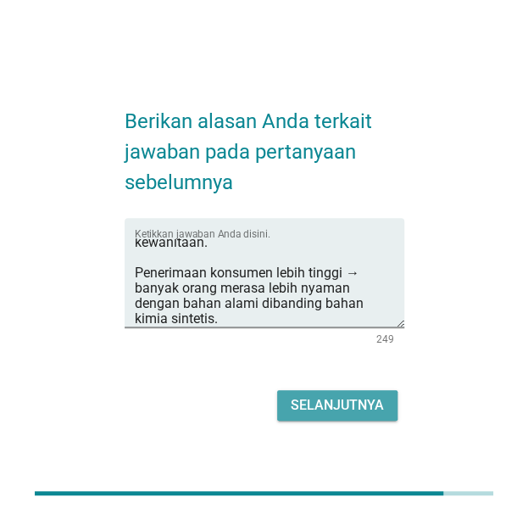
click at [335, 408] on div "Selanjutnya" at bounding box center [337, 405] width 93 height 20
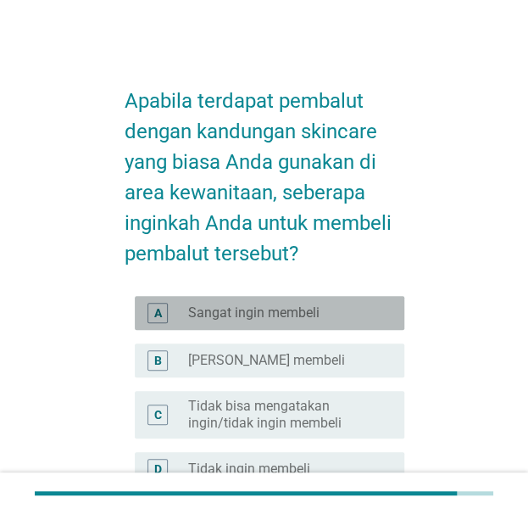
click at [231, 299] on div "A radio_button_unchecked Sangat ingin membeli" at bounding box center [270, 313] width 270 height 34
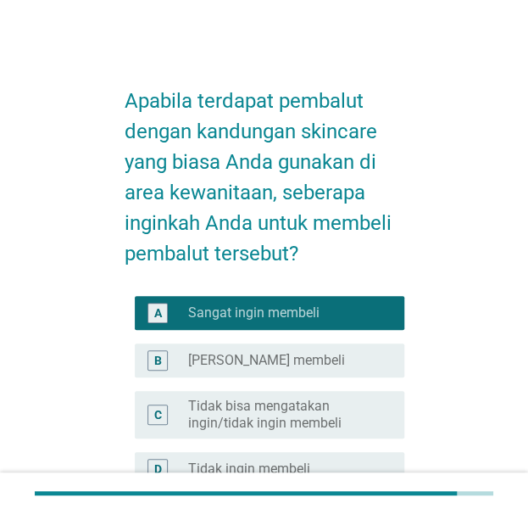
scroll to position [231, 0]
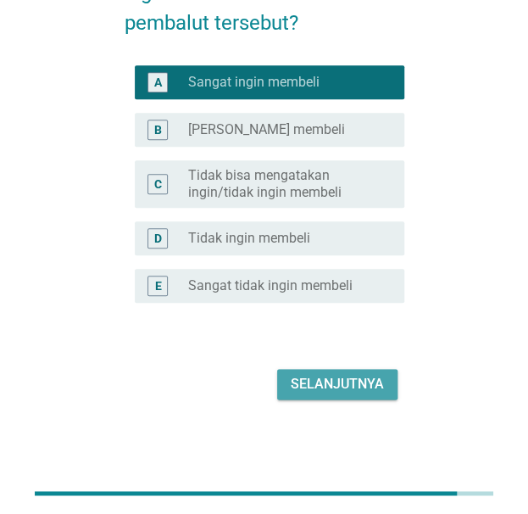
click at [381, 386] on div "Selanjutnya" at bounding box center [337, 384] width 93 height 20
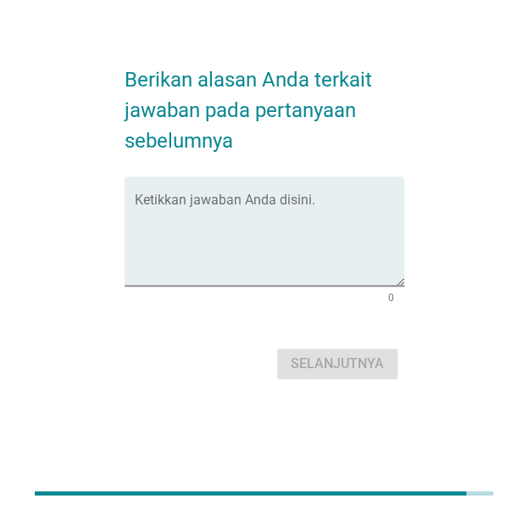
scroll to position [0, 0]
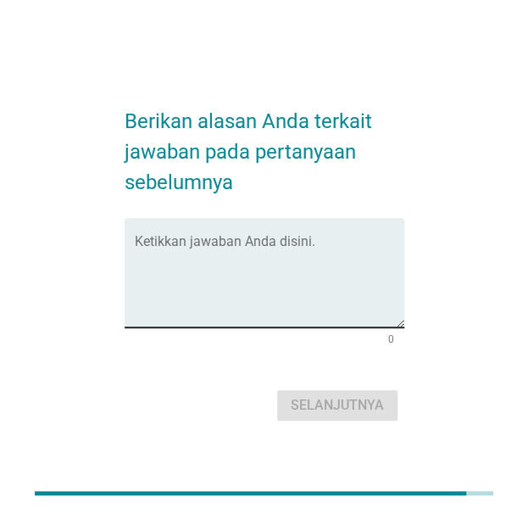
click at [326, 227] on div "Ketikkan jawaban Anda disini." at bounding box center [270, 272] width 270 height 109
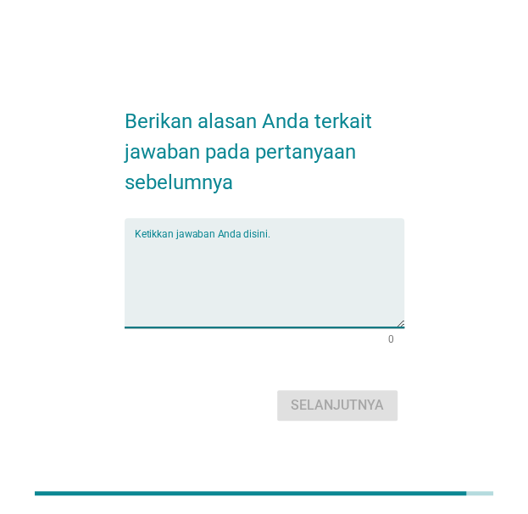
paste textarea "Karena ingin mencegah bau tak sedap dan merasa lebih percaya diri saat menstrua…"
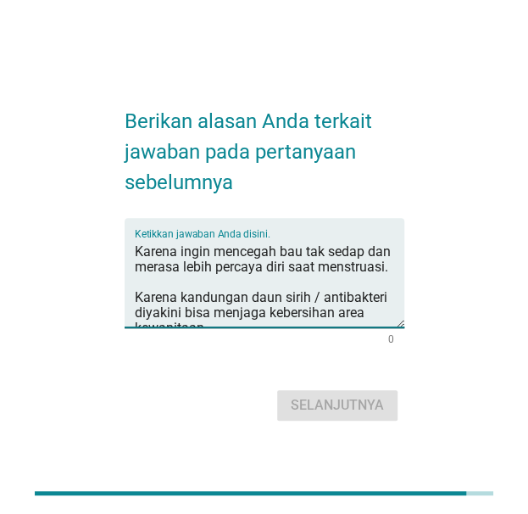
scroll to position [25, 0]
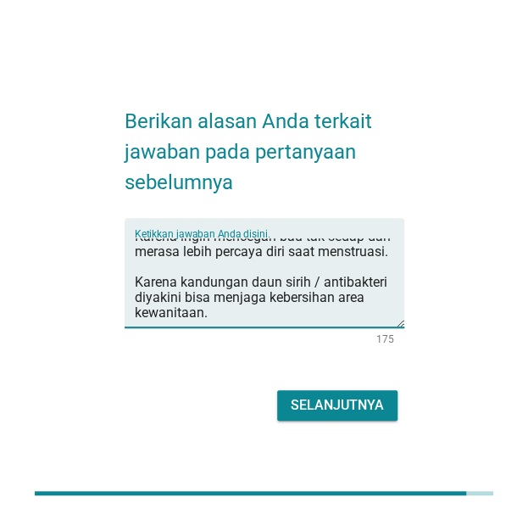
type textarea "Karena ingin mencegah bau tak sedap dan merasa lebih percaya diri saat menstrua…"
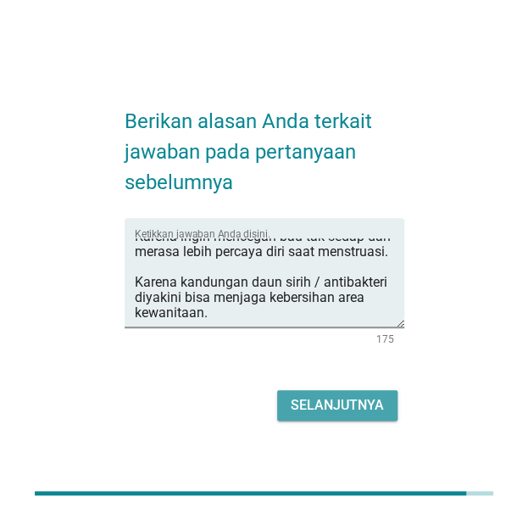
click at [332, 407] on div "Selanjutnya" at bounding box center [337, 405] width 93 height 20
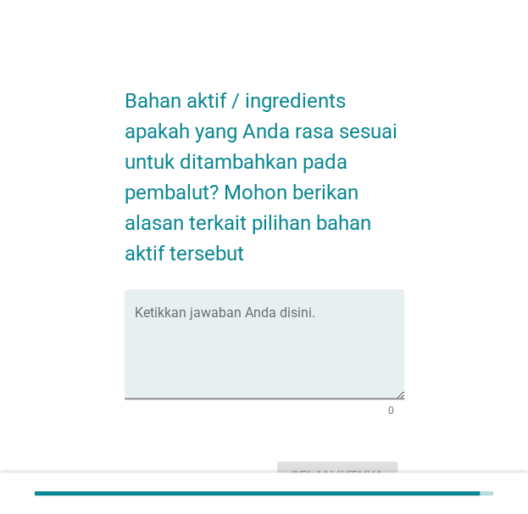
scroll to position [0, 0]
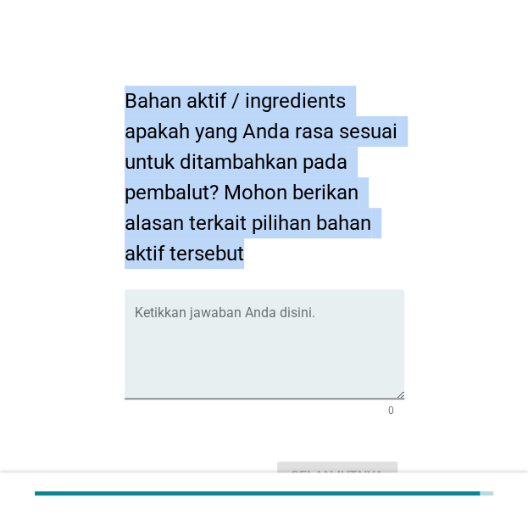
drag, startPoint x: 127, startPoint y: 98, endPoint x: 262, endPoint y: 259, distance: 209.4
click at [262, 259] on h2 "Bahan aktif / ingredients apakah yang Anda rasa sesuai untuk ditambahkan pada p…" at bounding box center [265, 169] width 280 height 200
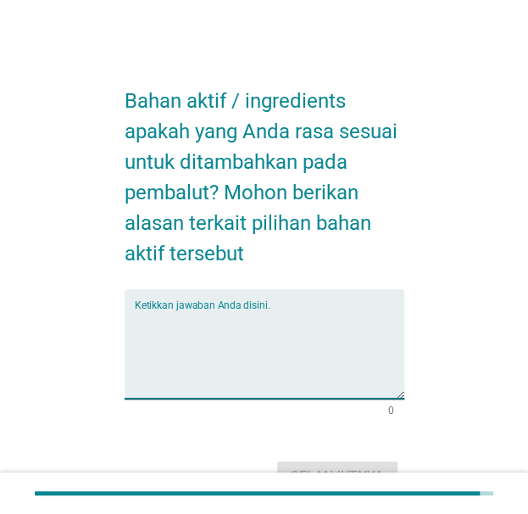
click at [255, 326] on textarea "Ketikkan jawaban Anda disini." at bounding box center [270, 353] width 270 height 89
paste textarea "Daun Sirih Extract Alasan: dikenal alami, membantu mencegah bau tak sedap, memi…"
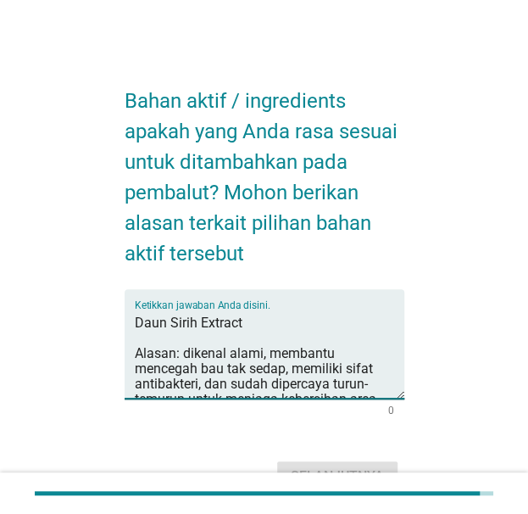
scroll to position [25, 0]
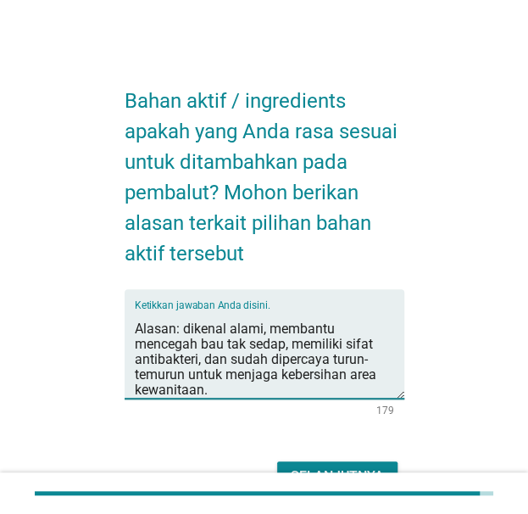
type textarea "Daun Sirih Extract Alasan: dikenal alami, membantu mencegah bau tak sedap, memi…"
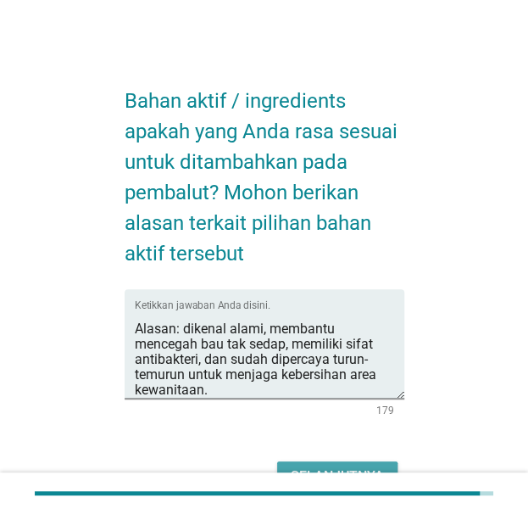
click at [338, 462] on button "Selanjutnya" at bounding box center [337, 476] width 120 height 31
